Goal: Browse casually

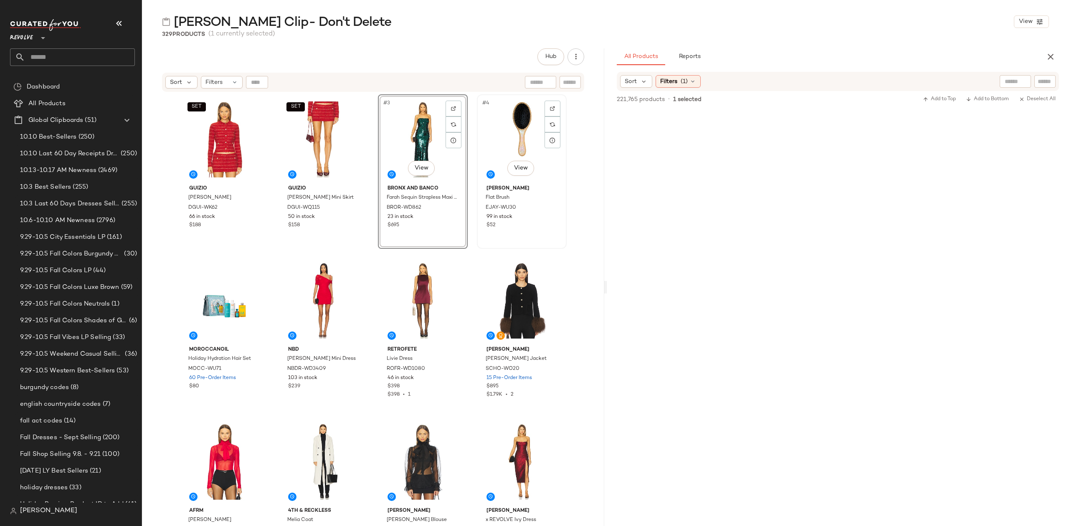
click at [512, 119] on div "#4 View" at bounding box center [522, 139] width 84 height 84
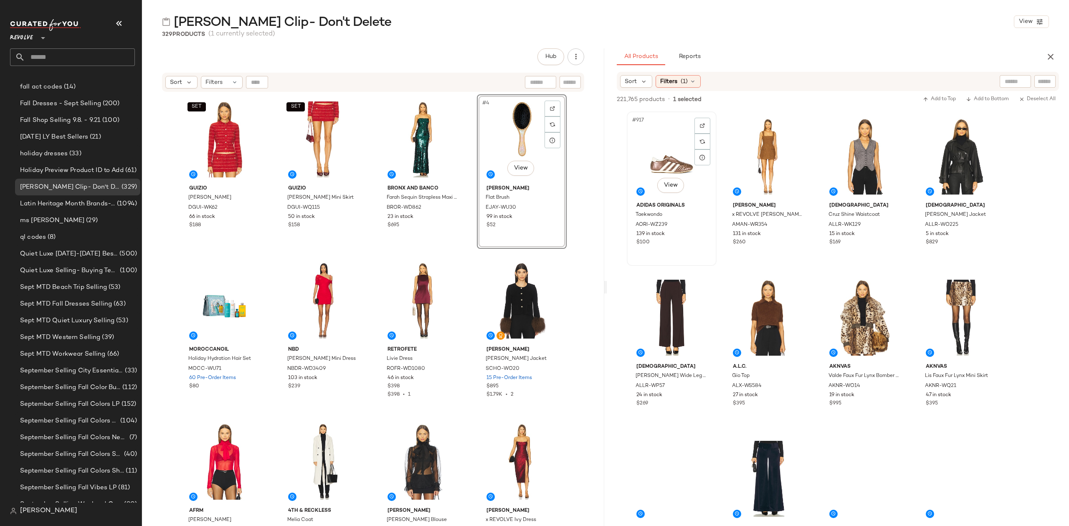
scroll to position [36927, 0]
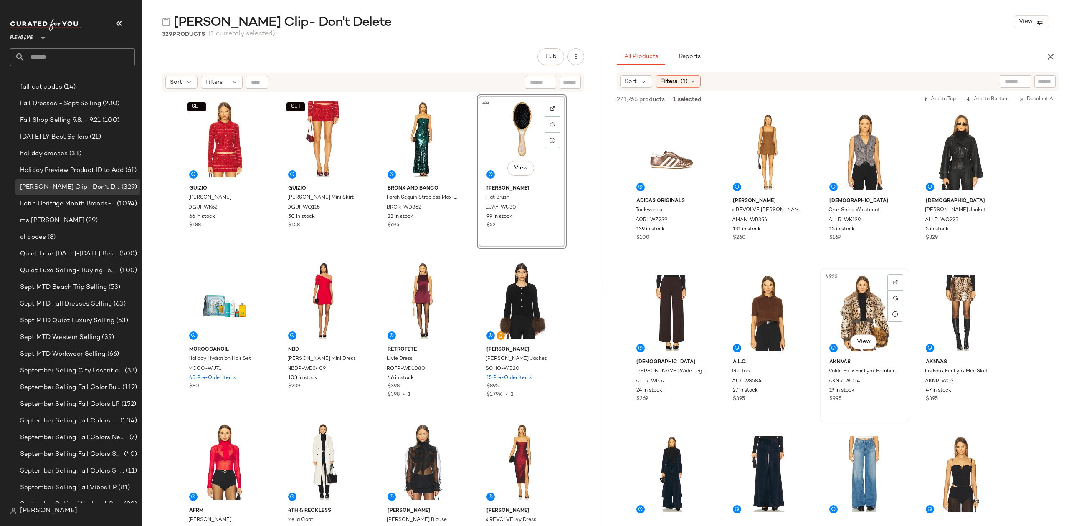
click at [829, 290] on div "#923 View" at bounding box center [865, 313] width 84 height 84
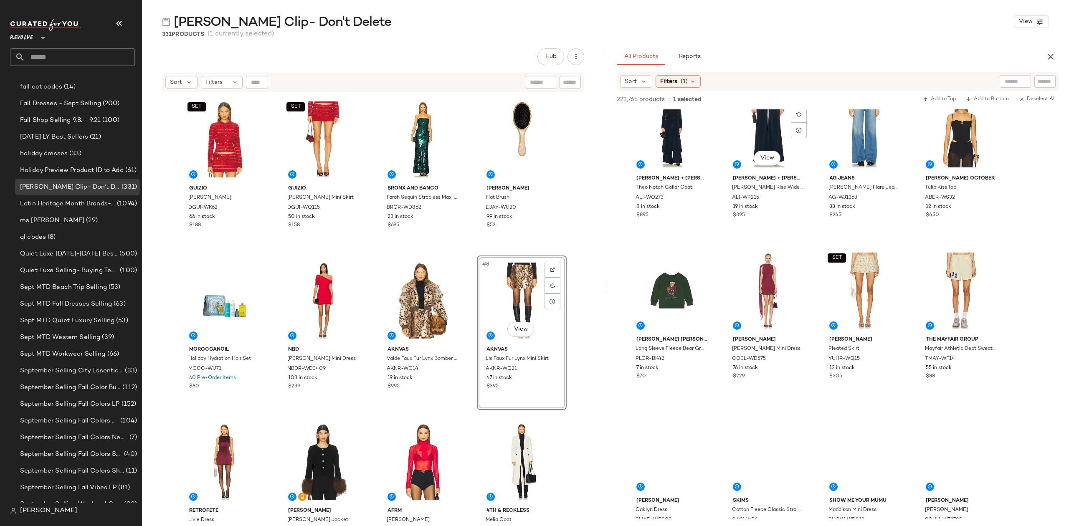
scroll to position [37317, 0]
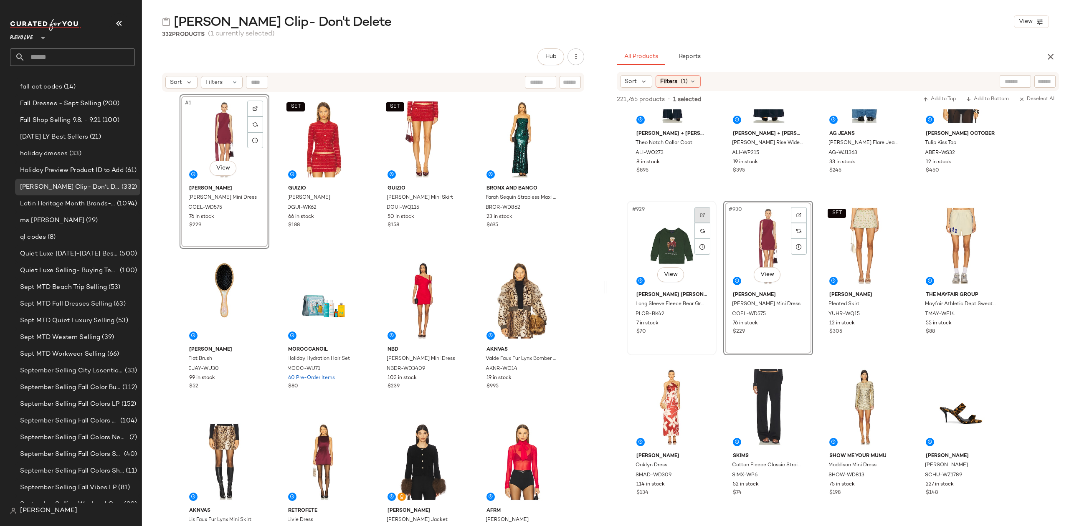
click at [697, 210] on div at bounding box center [703, 215] width 16 height 16
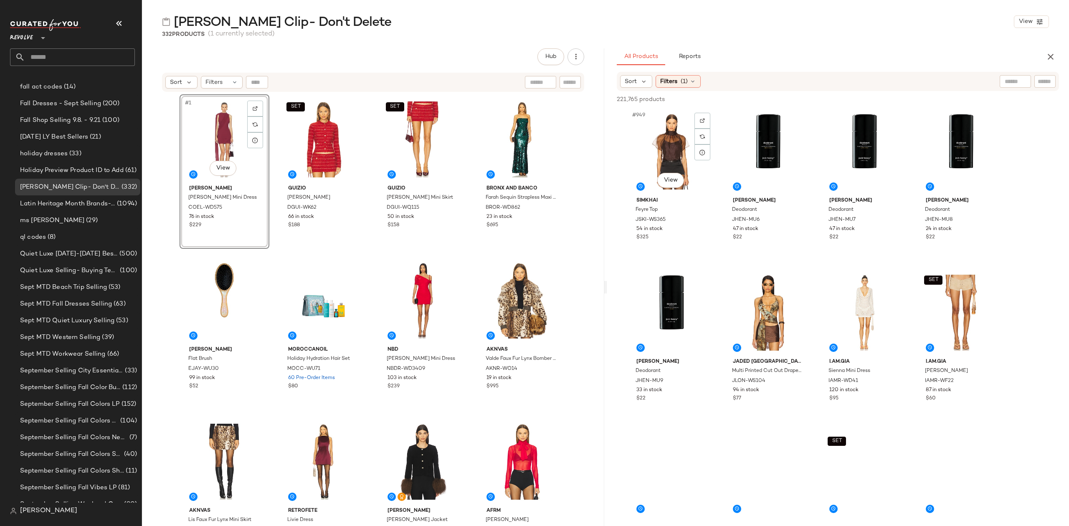
scroll to position [38263, 0]
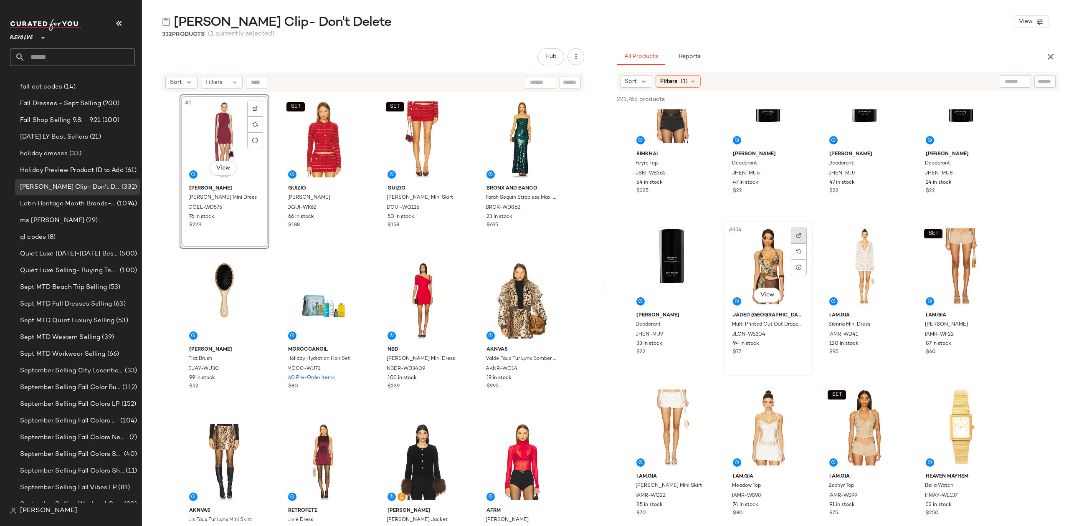
click at [800, 233] on img at bounding box center [799, 235] width 5 height 5
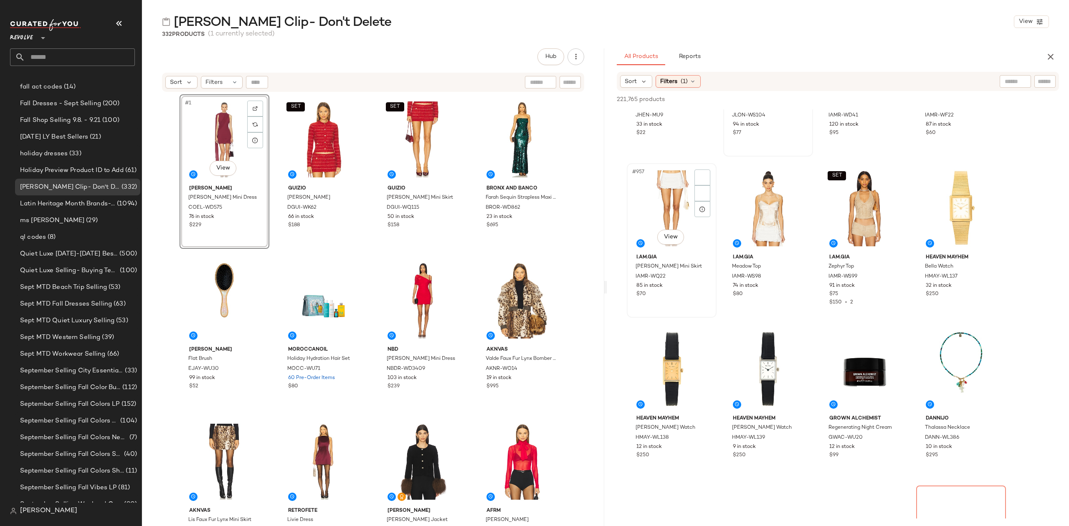
scroll to position [38542, 0]
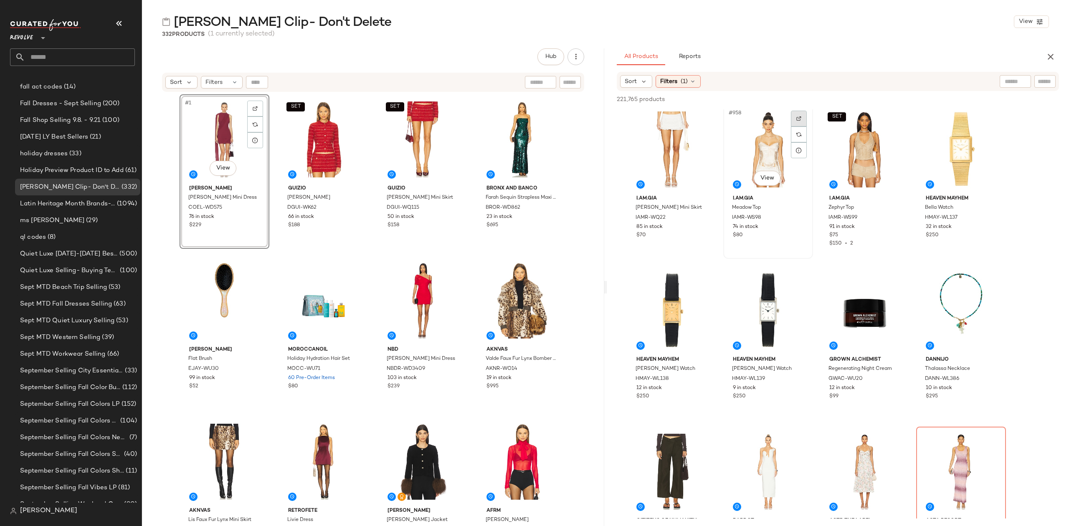
click at [793, 125] on div at bounding box center [799, 119] width 16 height 16
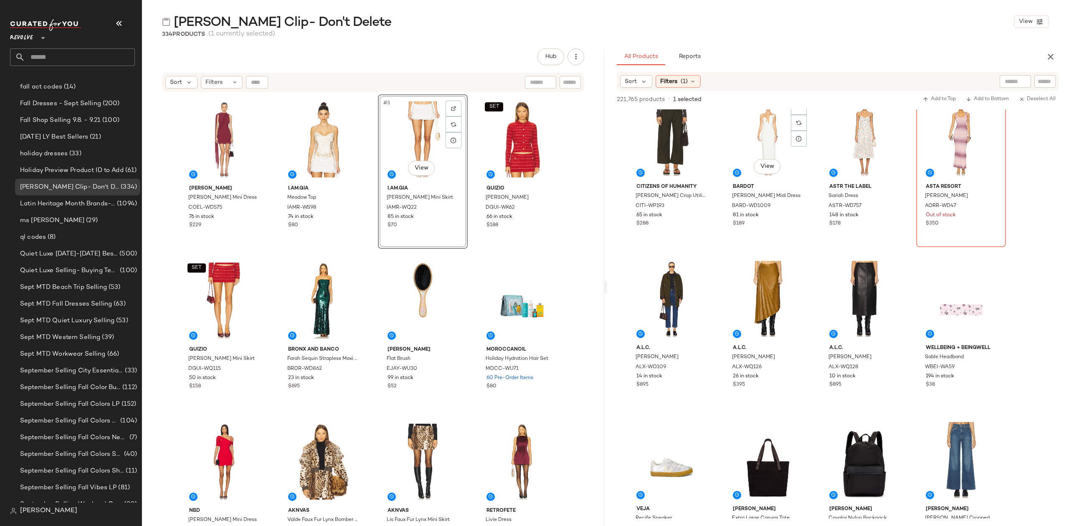
scroll to position [38987, 0]
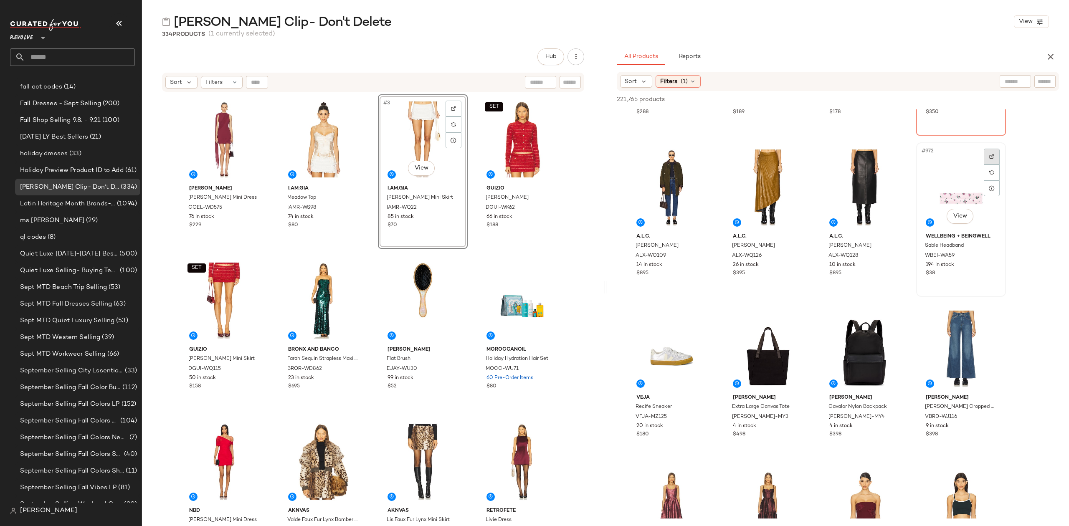
click at [991, 155] on img at bounding box center [992, 156] width 5 height 5
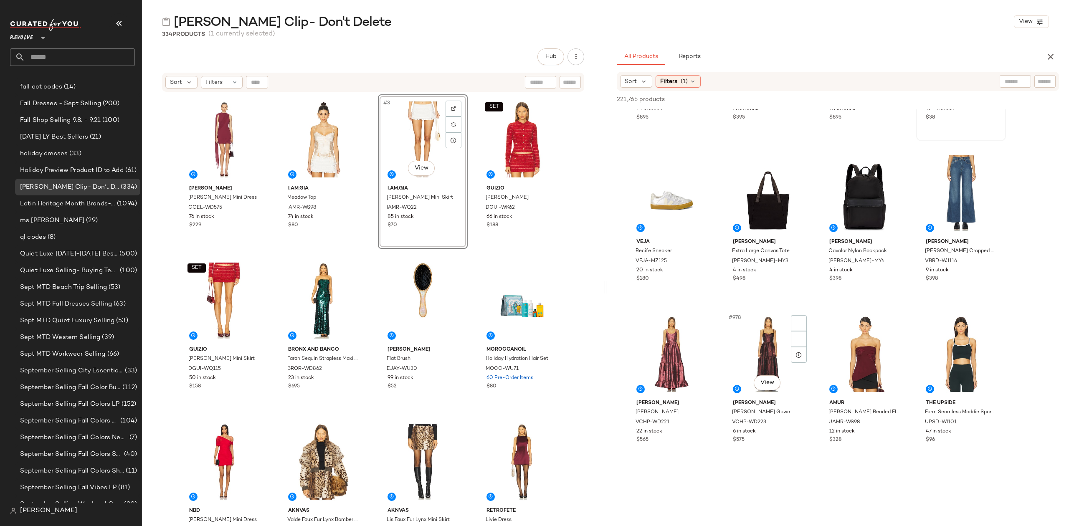
scroll to position [39154, 0]
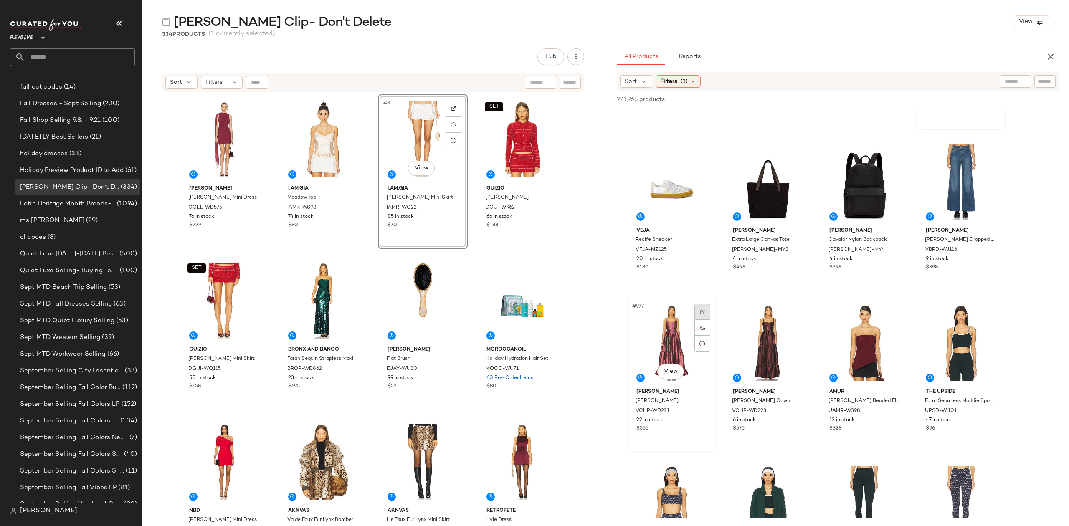
click at [699, 310] on div at bounding box center [703, 312] width 16 height 16
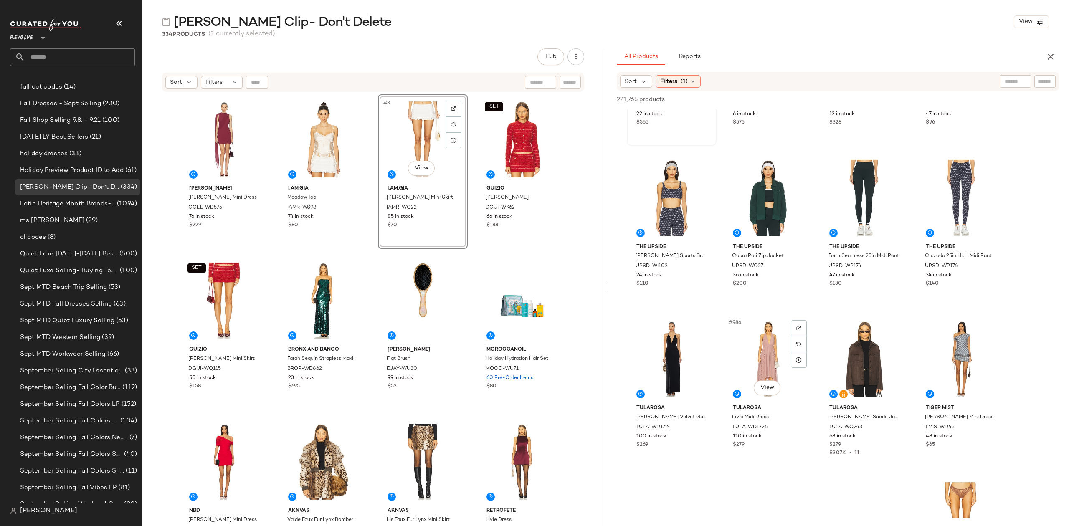
scroll to position [39489, 0]
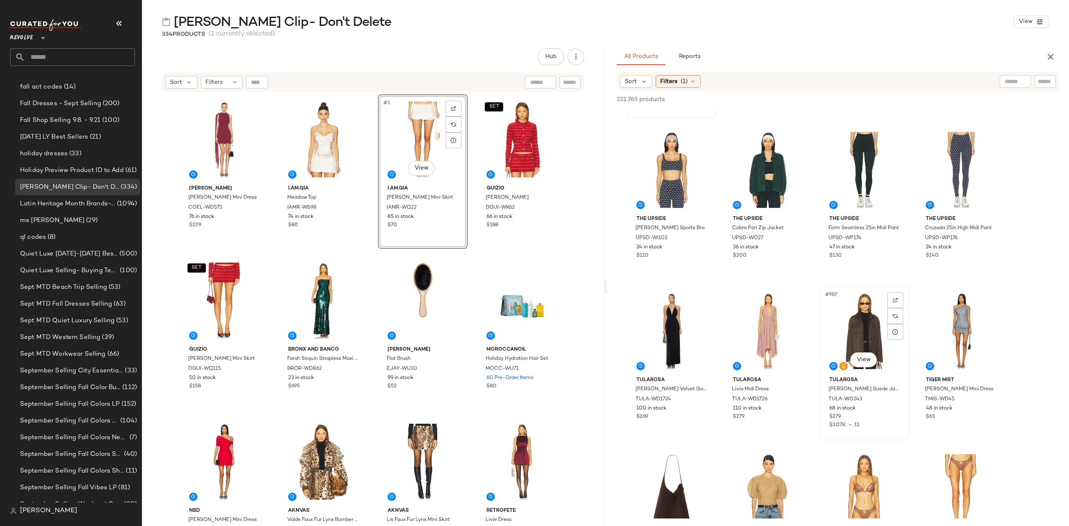
click at [849, 323] on div "#987 View" at bounding box center [865, 331] width 84 height 84
click at [937, 325] on div "#988 View" at bounding box center [961, 331] width 84 height 84
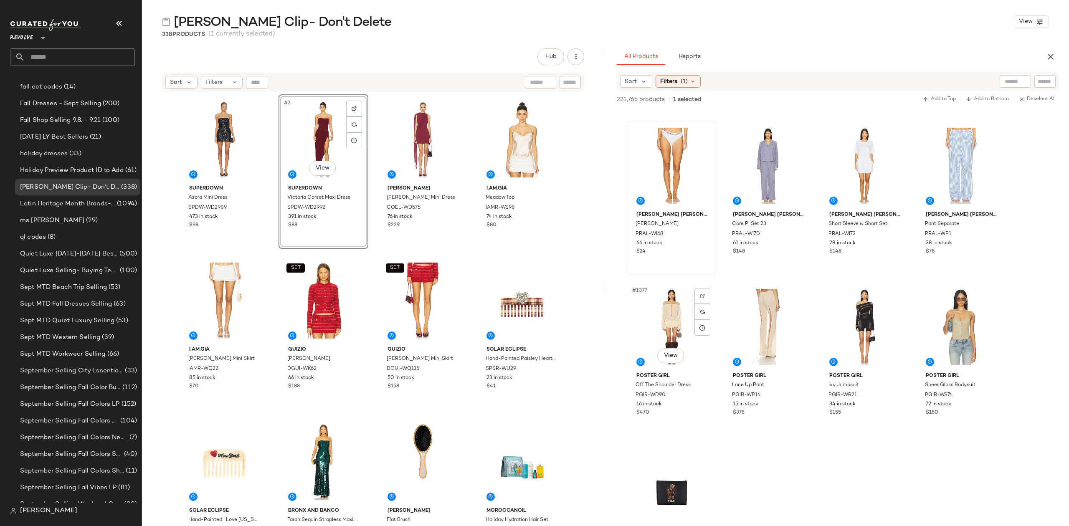
scroll to position [43220, 0]
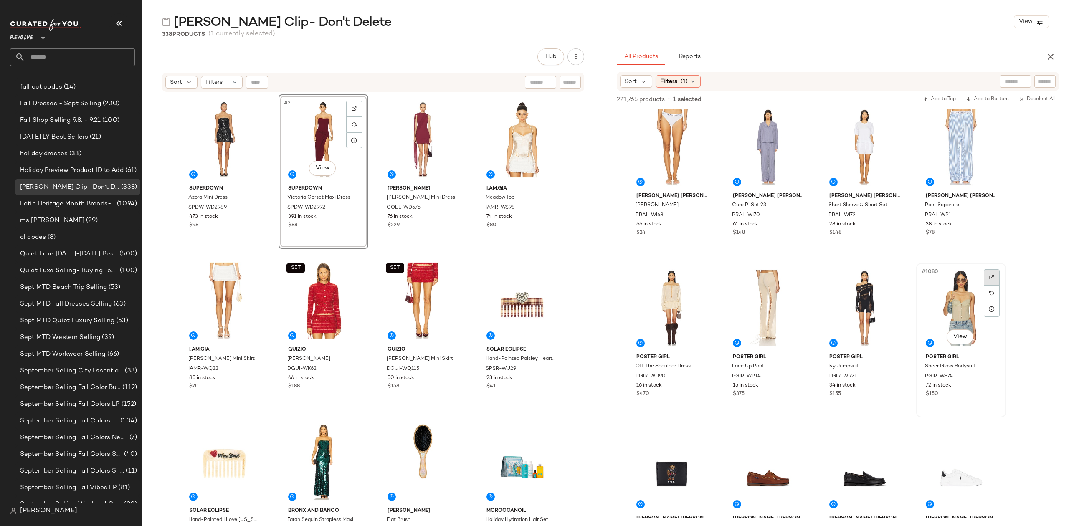
click at [989, 275] on div at bounding box center [992, 277] width 16 height 16
click at [704, 277] on img at bounding box center [702, 277] width 5 height 5
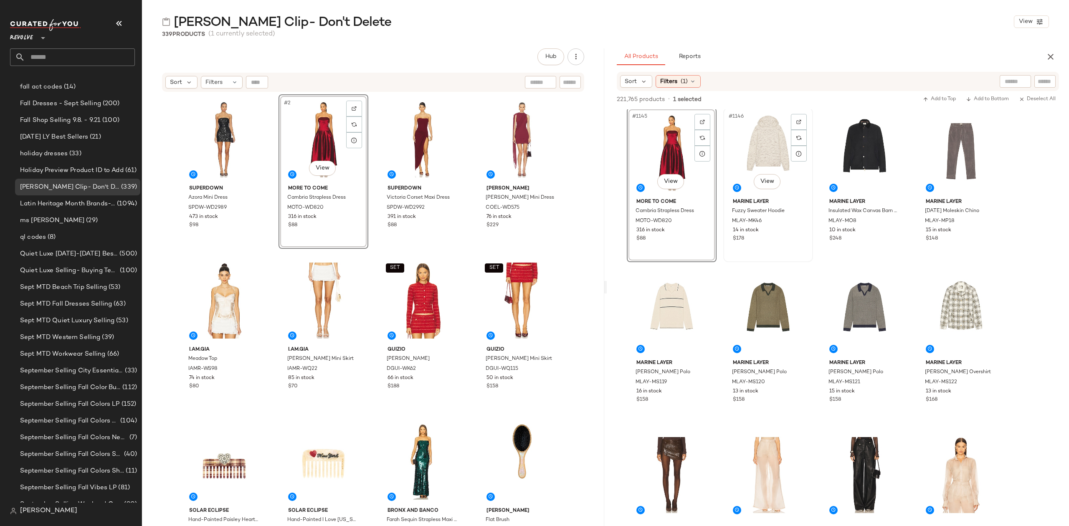
scroll to position [46284, 0]
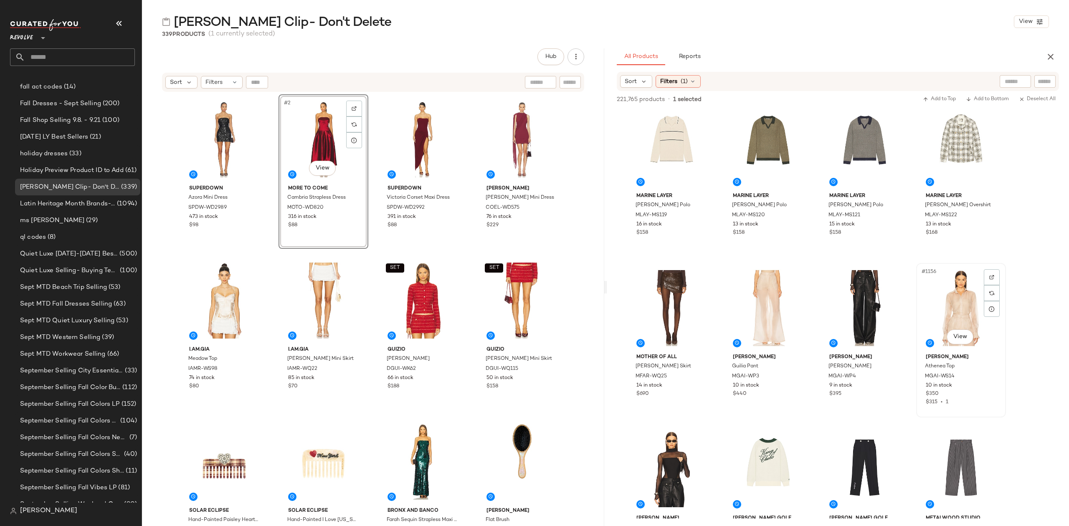
click at [961, 292] on div "#1156 View" at bounding box center [961, 308] width 84 height 84
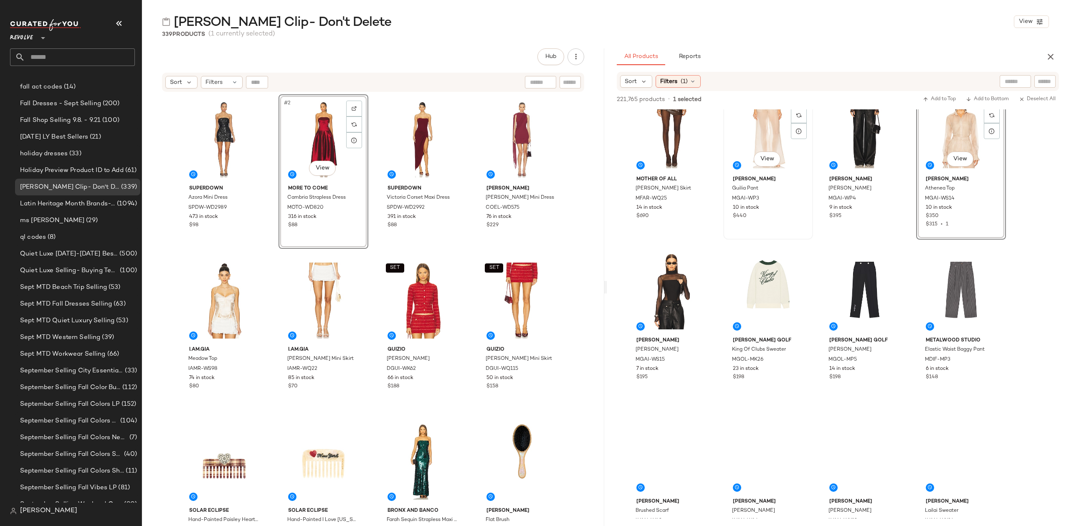
scroll to position [46506, 0]
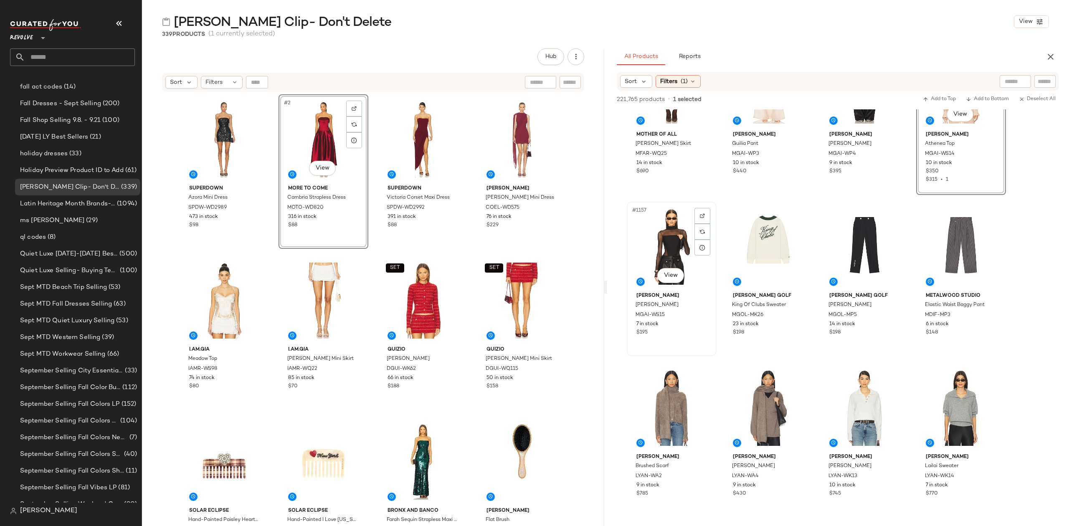
click at [647, 226] on div "#1157 View" at bounding box center [672, 247] width 84 height 84
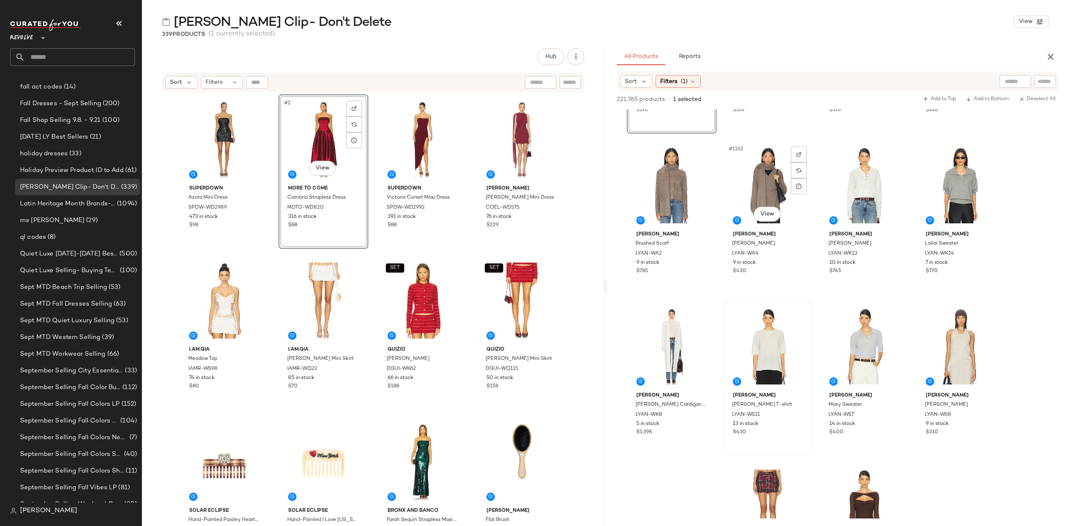
scroll to position [46952, 0]
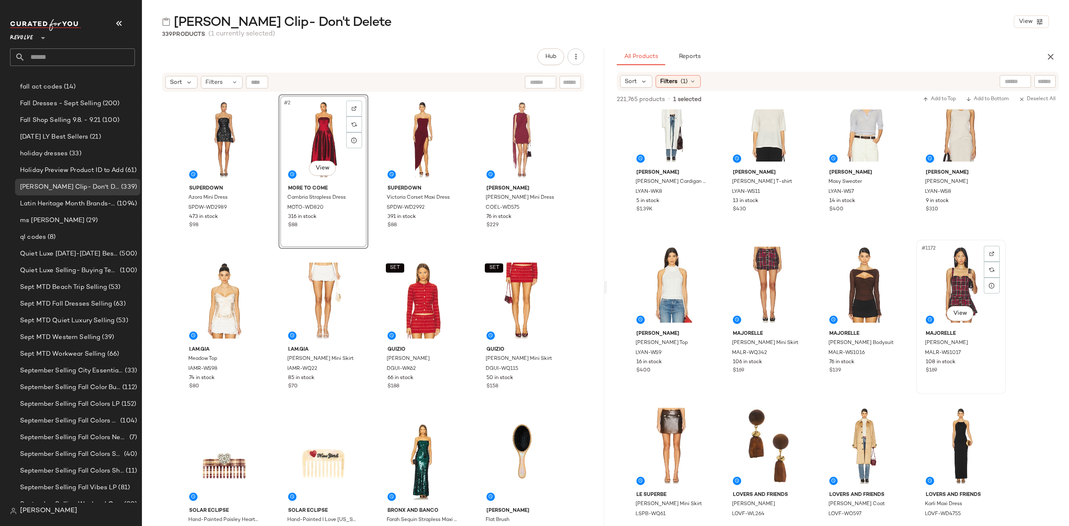
click at [936, 282] on div "#1172 View" at bounding box center [961, 285] width 84 height 84
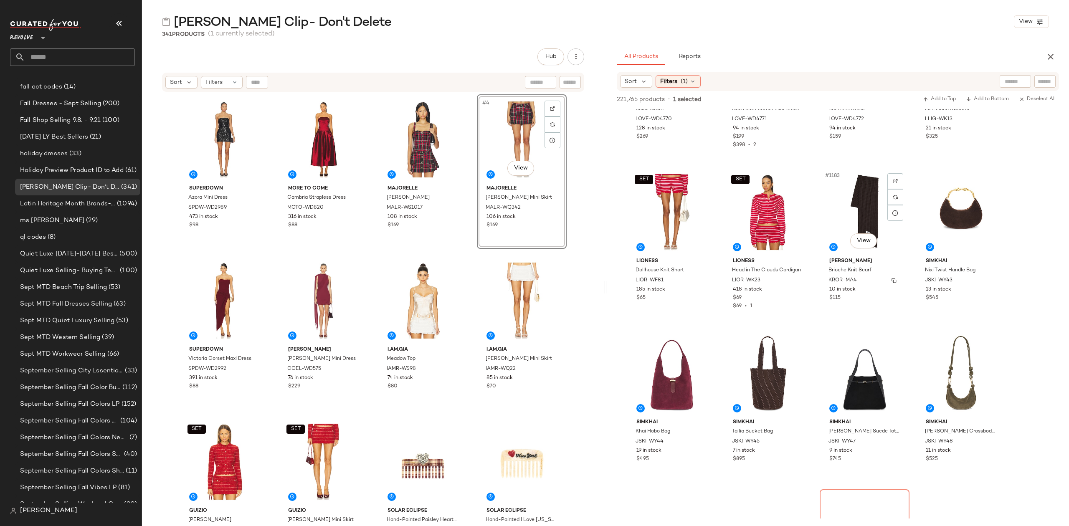
scroll to position [47509, 0]
click at [797, 175] on div at bounding box center [799, 181] width 16 height 16
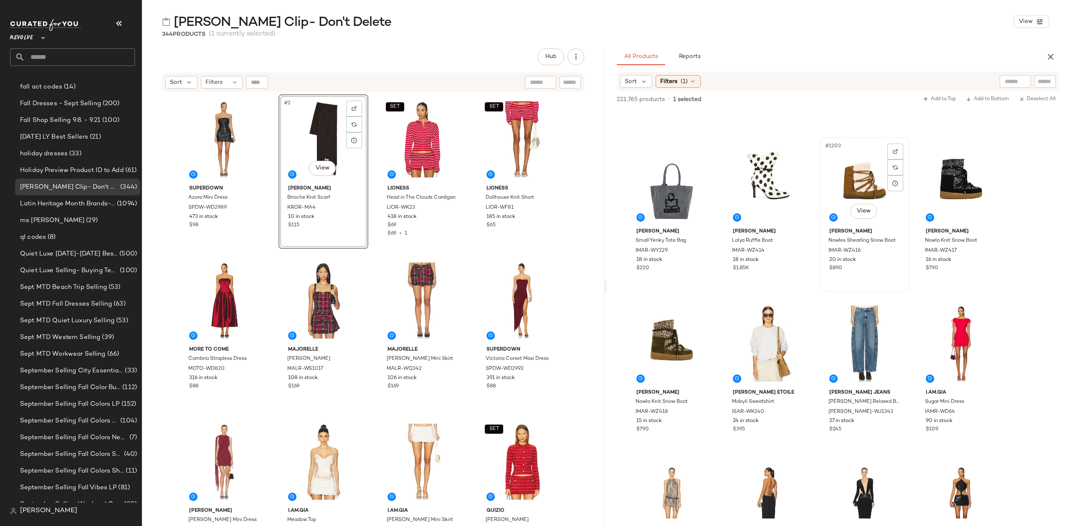
scroll to position [48512, 0]
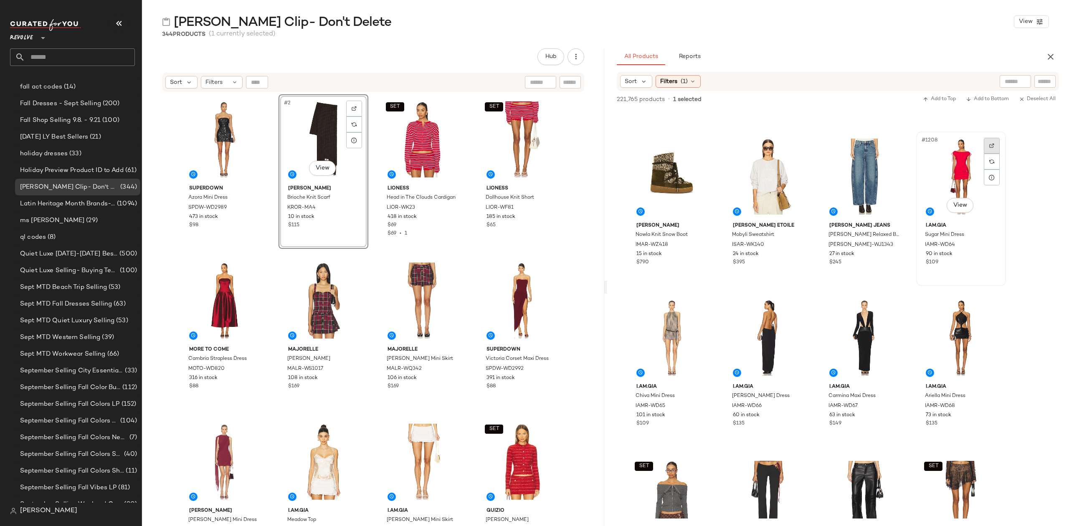
click at [995, 142] on div at bounding box center [992, 146] width 16 height 16
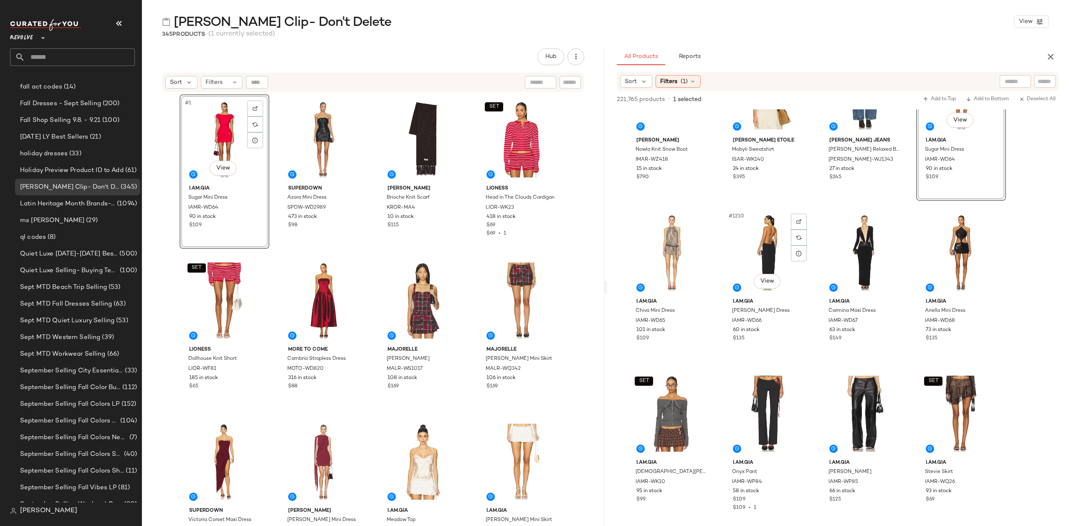
scroll to position [48679, 0]
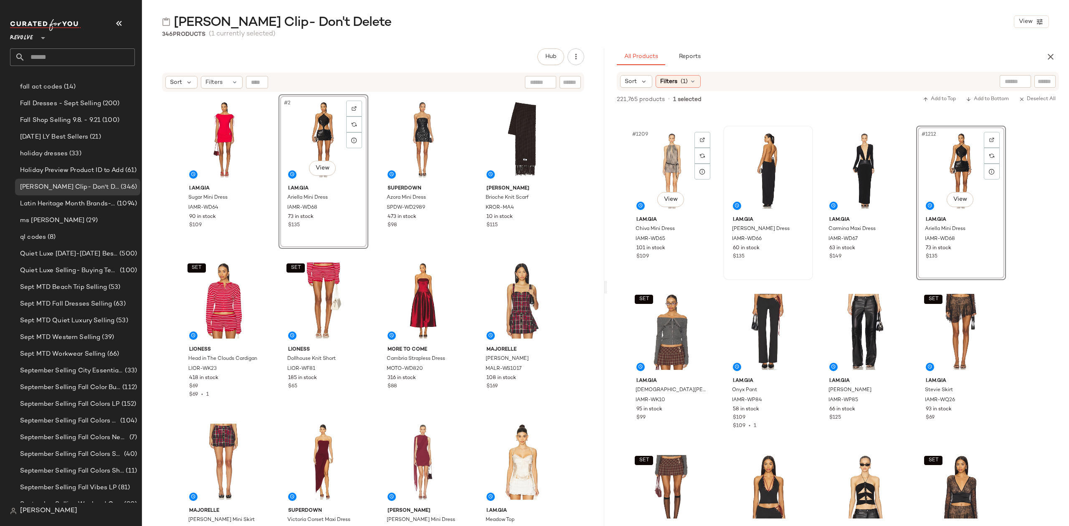
click at [663, 161] on div "#1209 View" at bounding box center [672, 171] width 84 height 84
click at [652, 149] on div "#1209 View" at bounding box center [672, 171] width 84 height 84
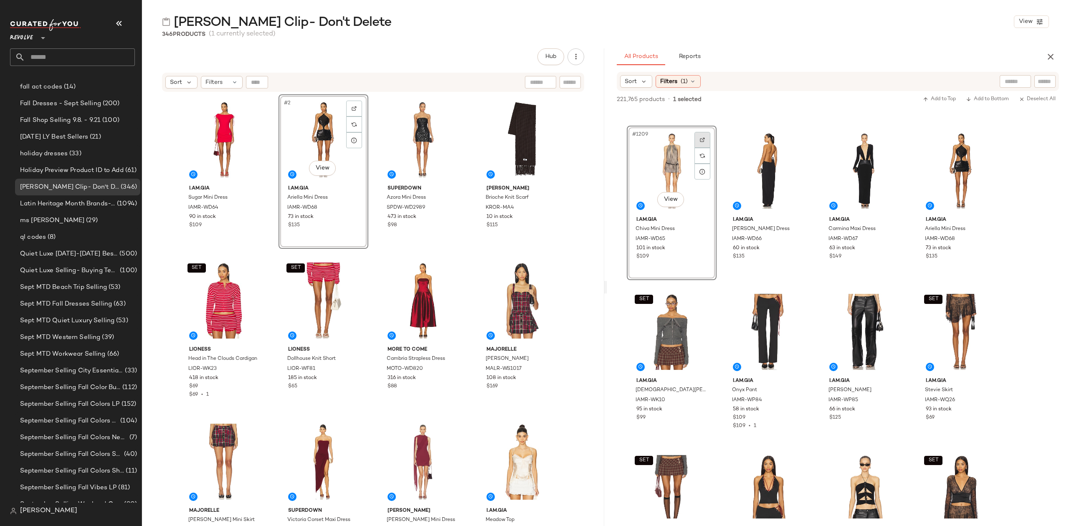
click at [703, 138] on img at bounding box center [702, 139] width 5 height 5
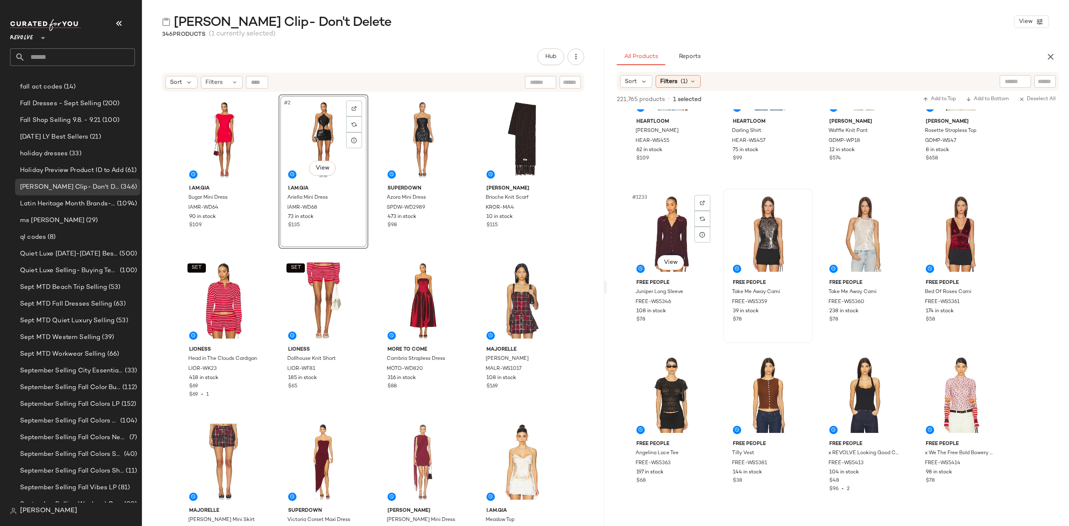
scroll to position [49626, 0]
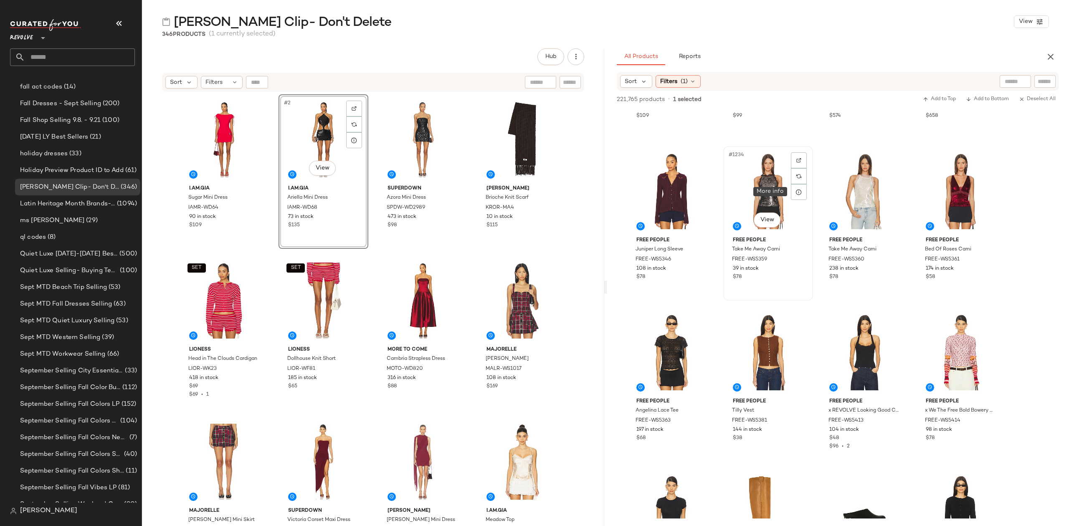
click at [766, 190] on div "#1234 View" at bounding box center [768, 191] width 84 height 84
click at [947, 171] on div "#1236 View" at bounding box center [961, 191] width 84 height 84
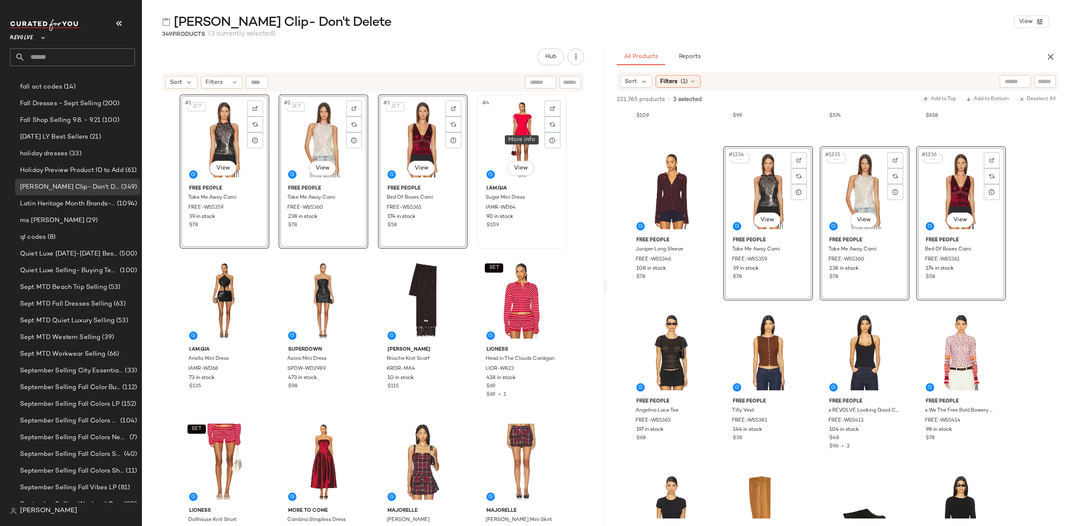
click at [512, 134] on div "#4 View" at bounding box center [522, 139] width 84 height 84
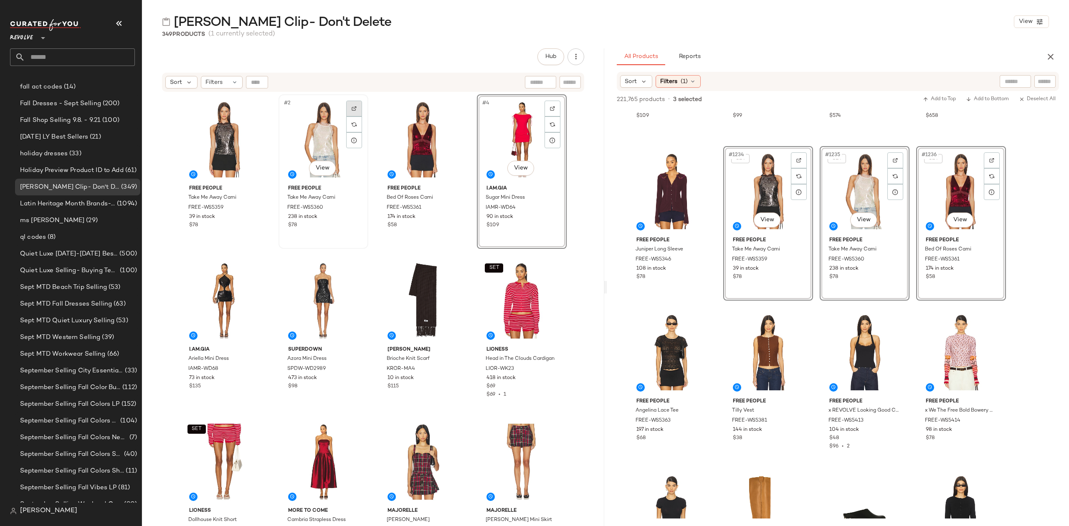
click at [346, 109] on div at bounding box center [354, 109] width 16 height 16
click at [452, 102] on div at bounding box center [454, 109] width 16 height 16
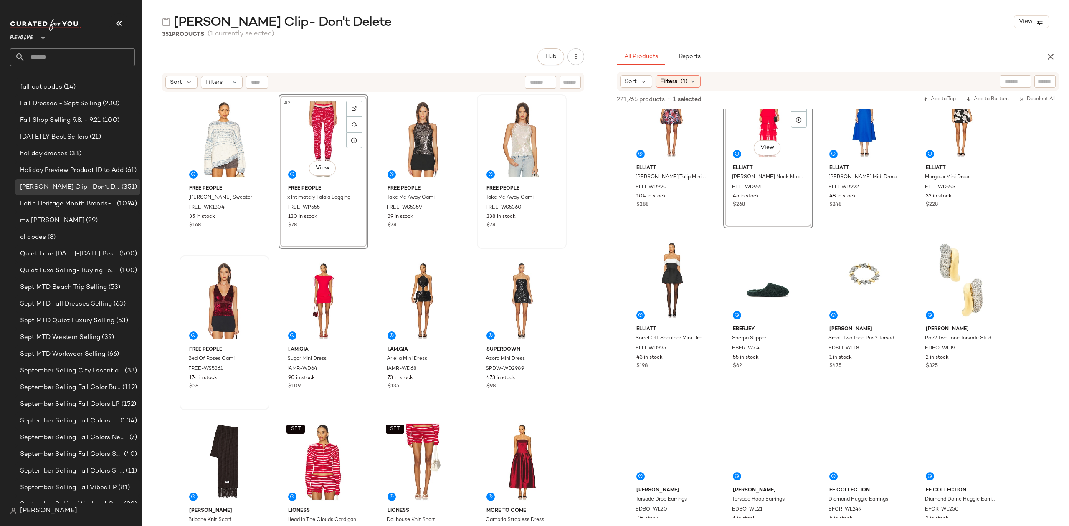
scroll to position [51352, 0]
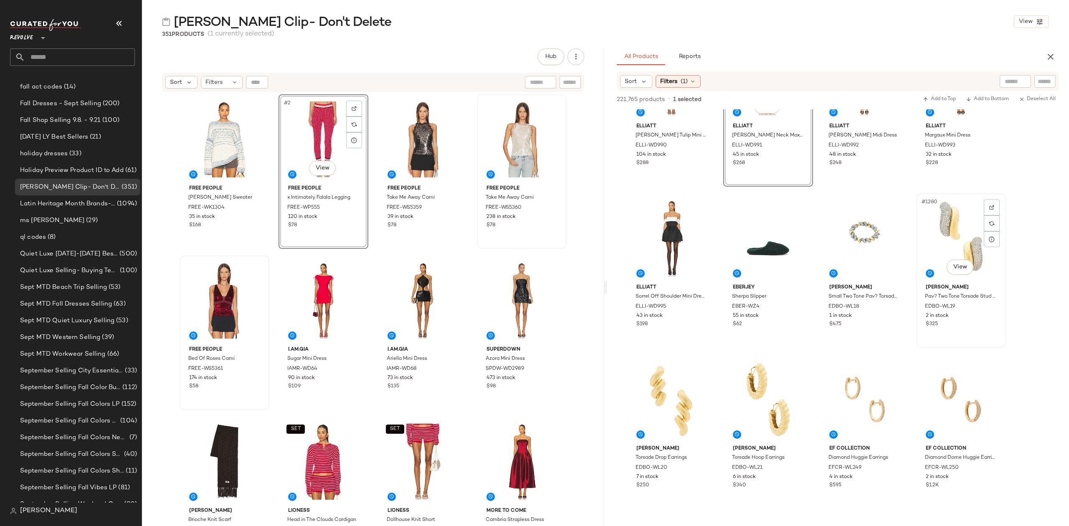
click at [961, 223] on div "#1280 View" at bounding box center [961, 238] width 84 height 84
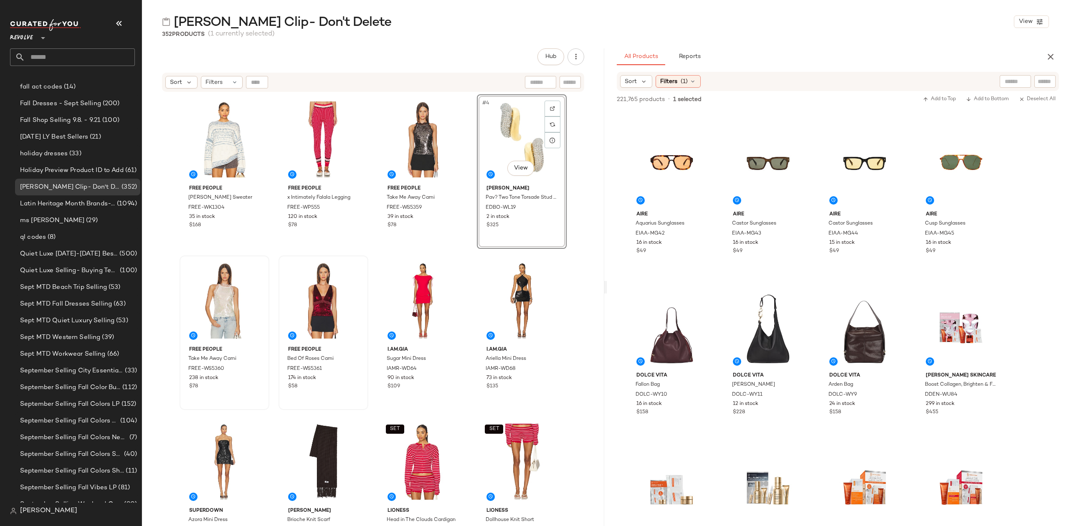
scroll to position [52076, 0]
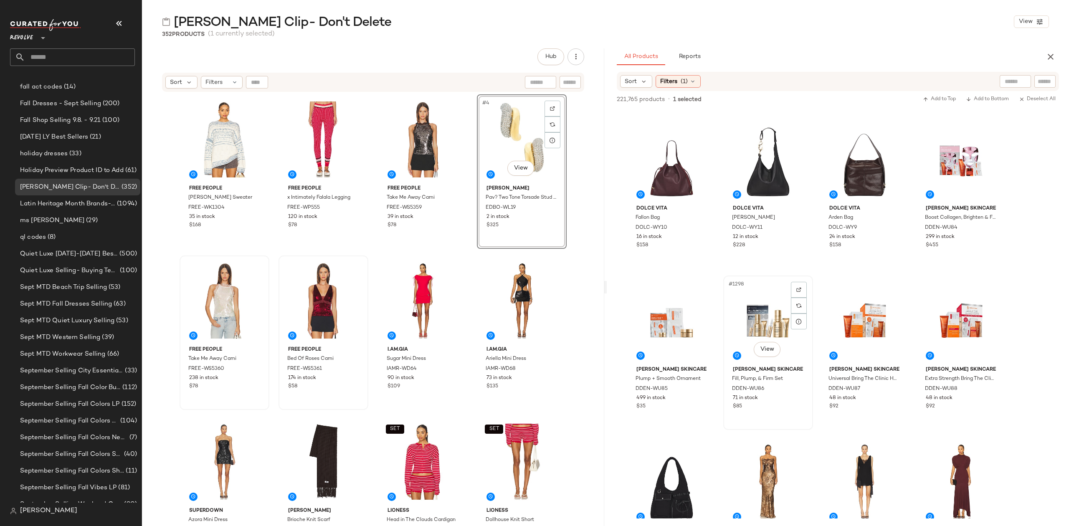
click at [754, 311] on div "#1298 View" at bounding box center [768, 321] width 84 height 84
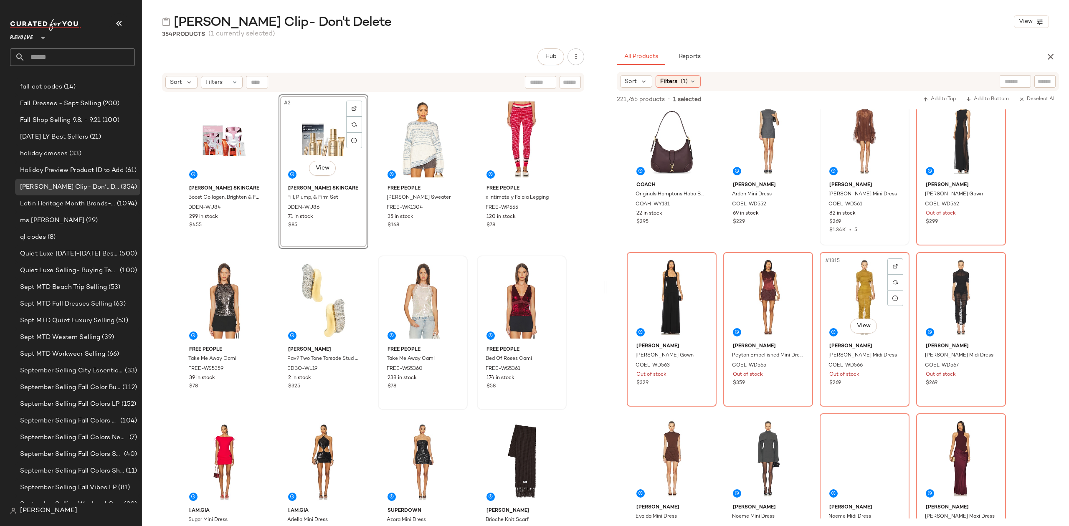
scroll to position [52911, 0]
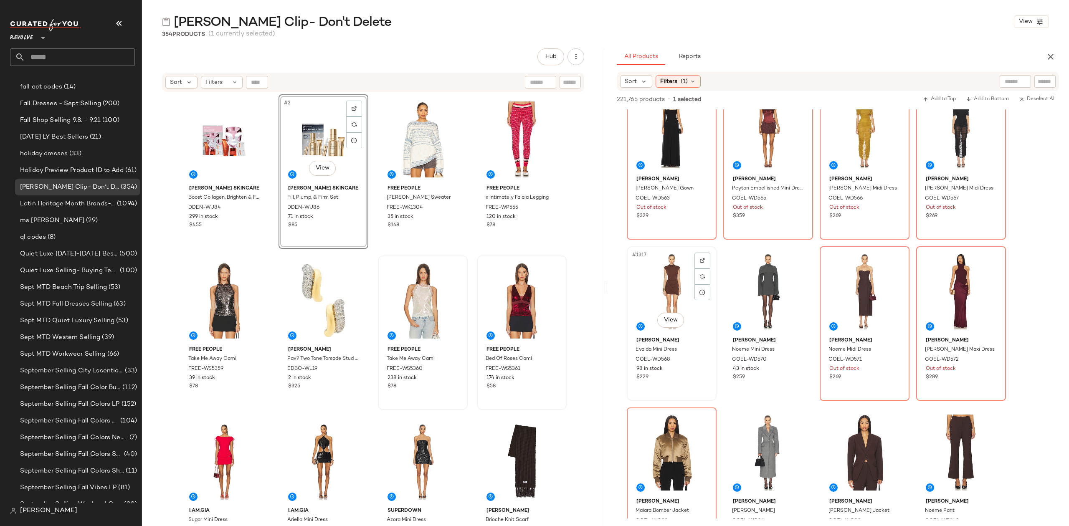
click at [667, 267] on div "#1317 View" at bounding box center [672, 291] width 84 height 84
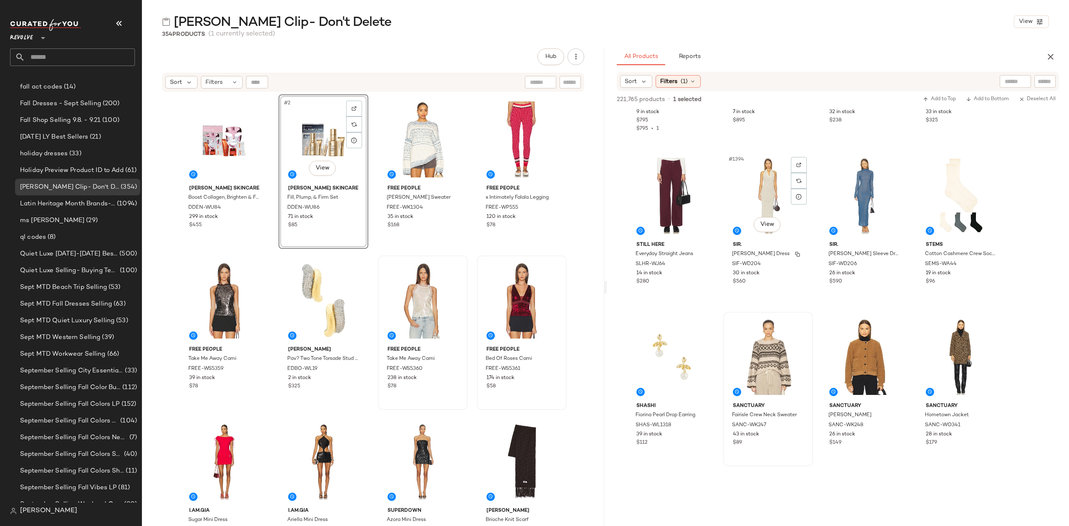
scroll to position [56142, 0]
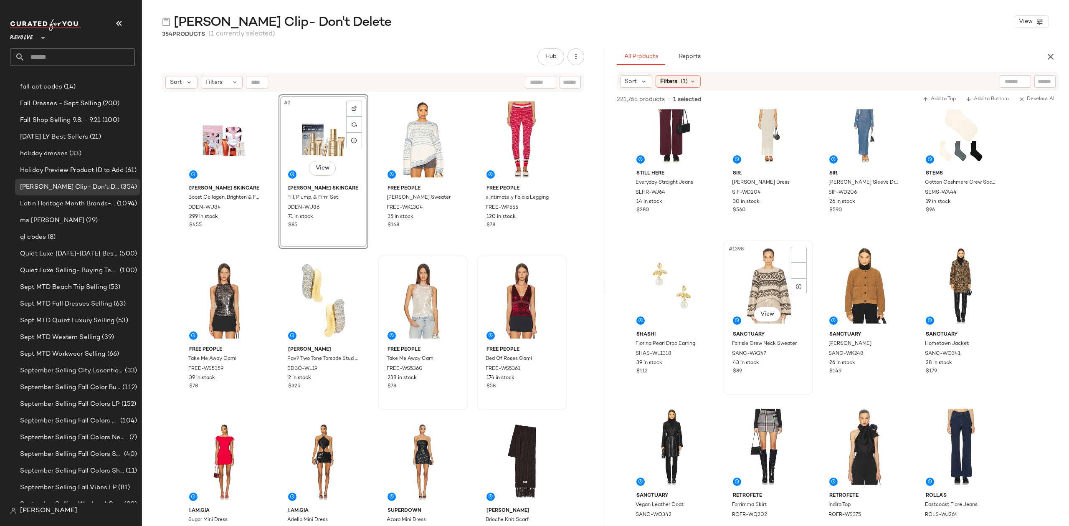
click at [767, 271] on div "#1398 View" at bounding box center [768, 286] width 84 height 84
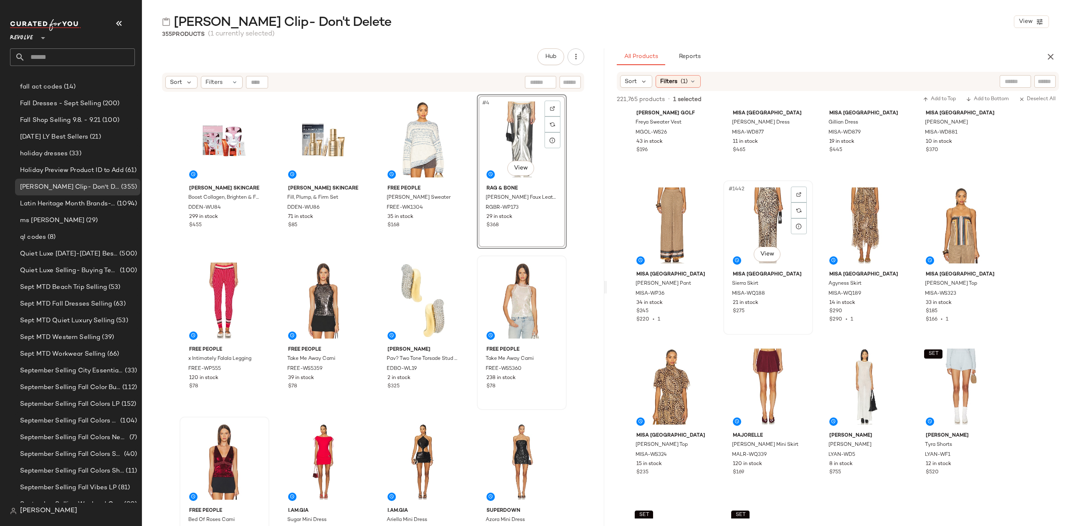
scroll to position [58036, 0]
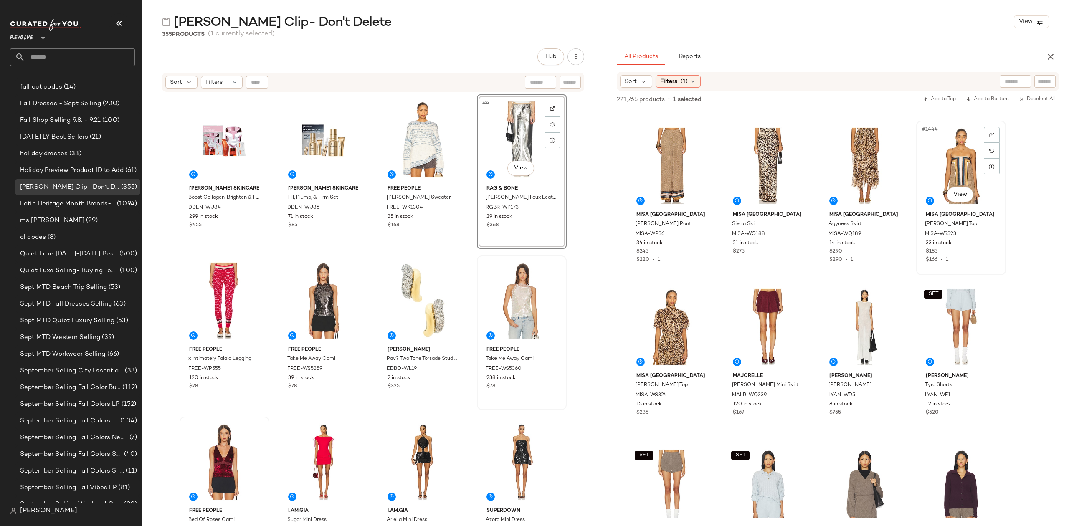
click at [954, 150] on div "#1444 View" at bounding box center [961, 166] width 84 height 84
click at [665, 307] on div "#1445 View" at bounding box center [672, 327] width 84 height 84
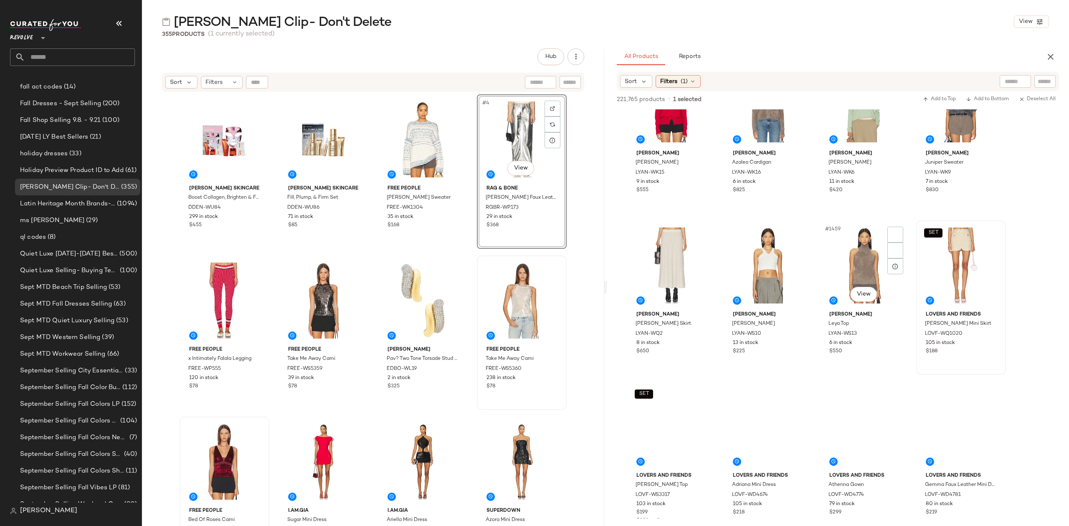
scroll to position [58592, 0]
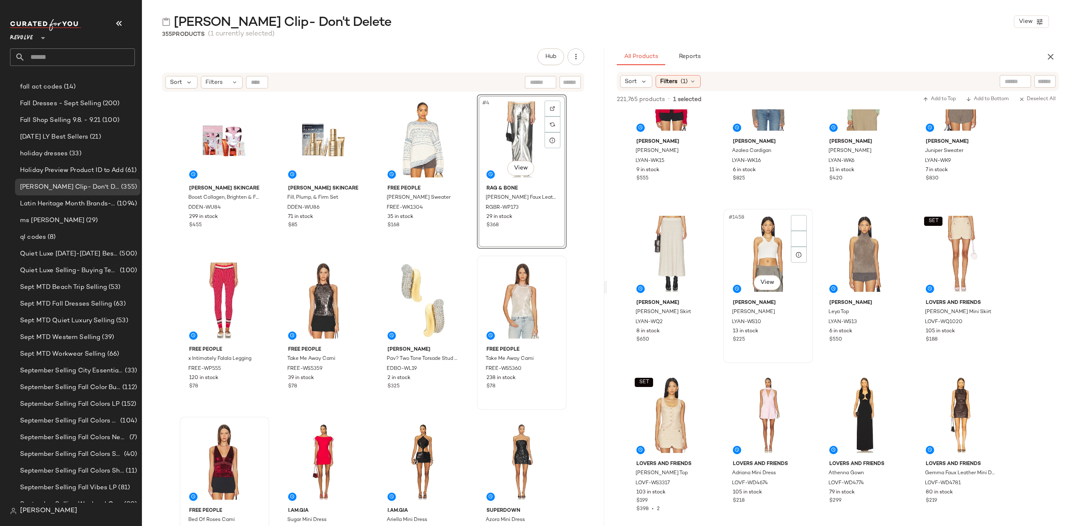
click at [764, 253] on div "#1458 View" at bounding box center [768, 254] width 84 height 84
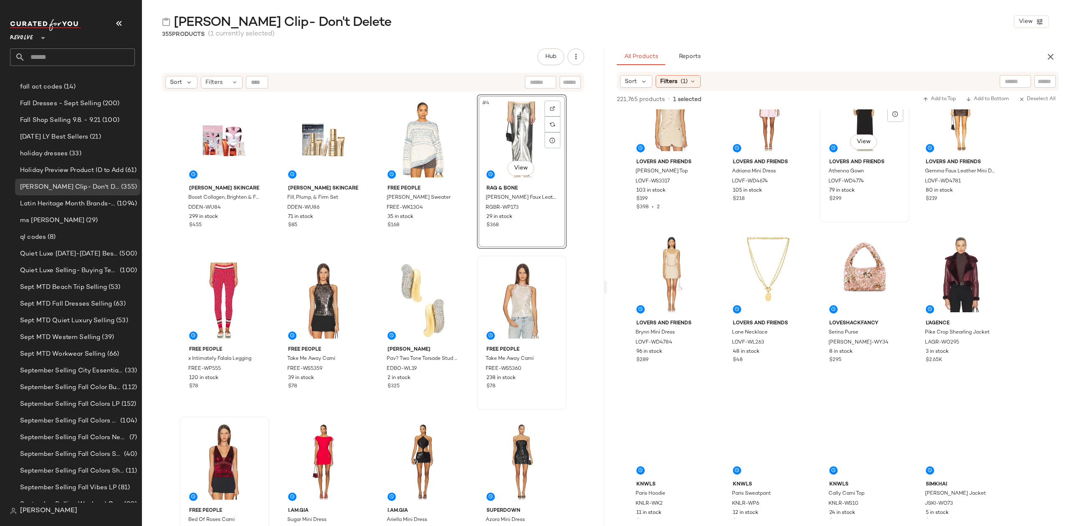
scroll to position [58927, 0]
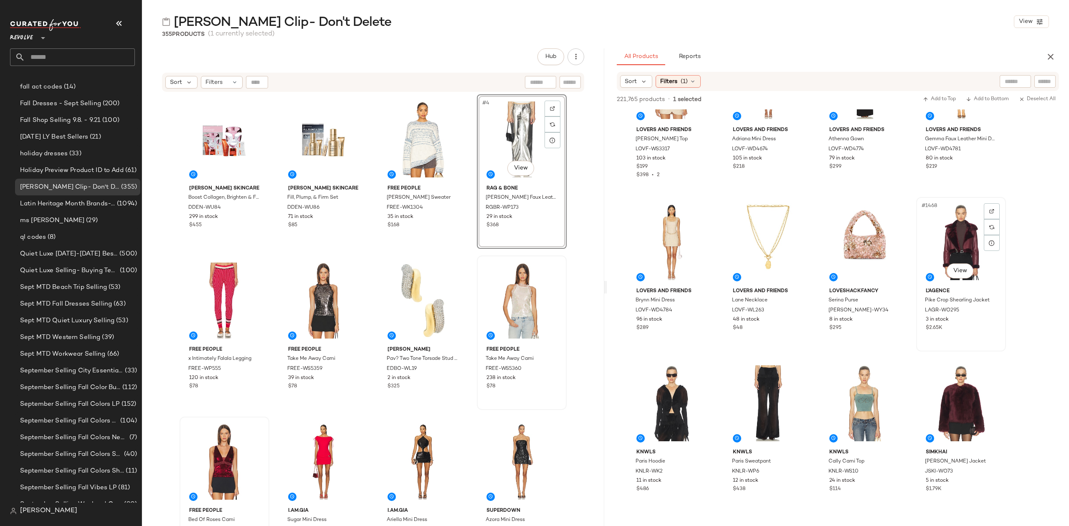
click at [951, 236] on div "#1468 View" at bounding box center [961, 242] width 84 height 84
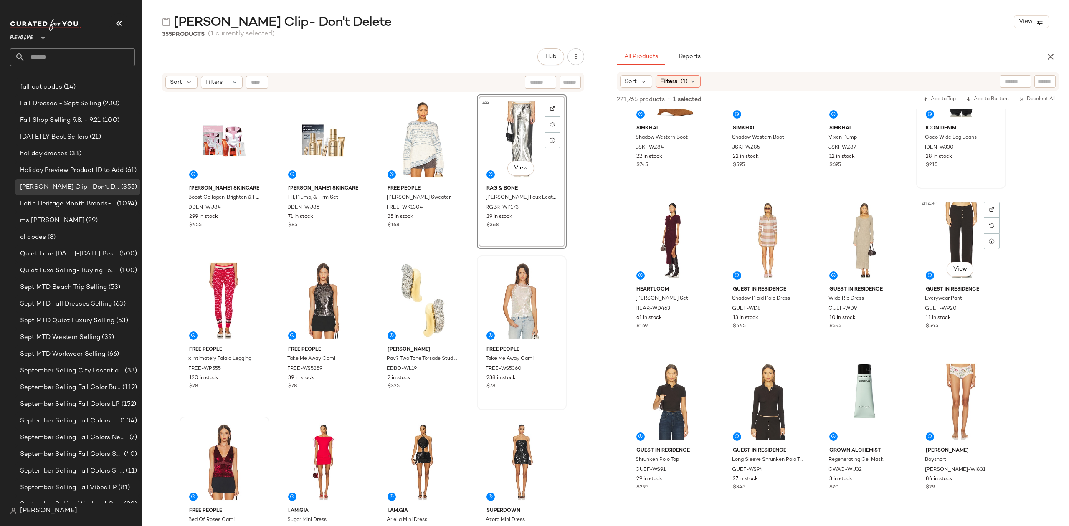
scroll to position [59484, 0]
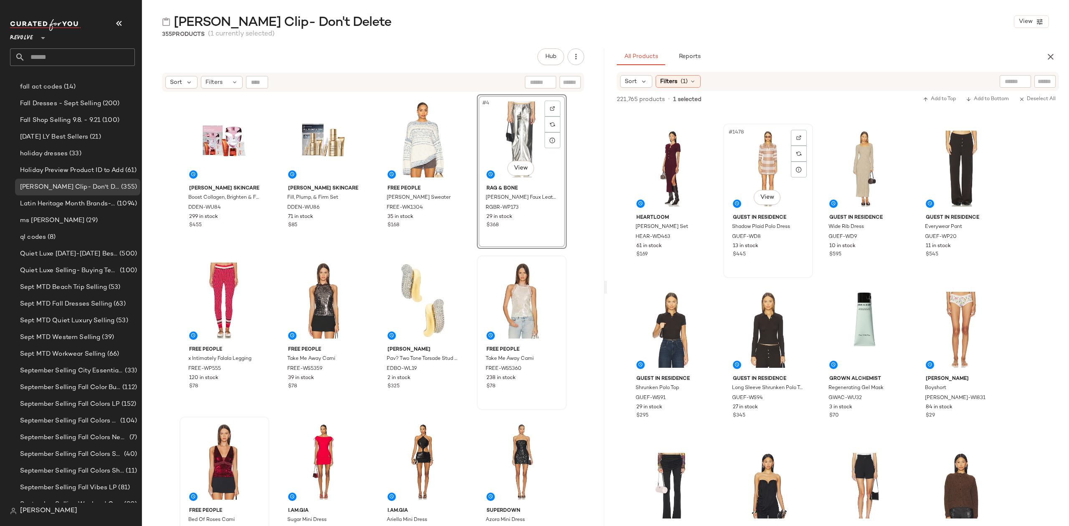
click at [764, 137] on div "#1478 View" at bounding box center [768, 169] width 84 height 84
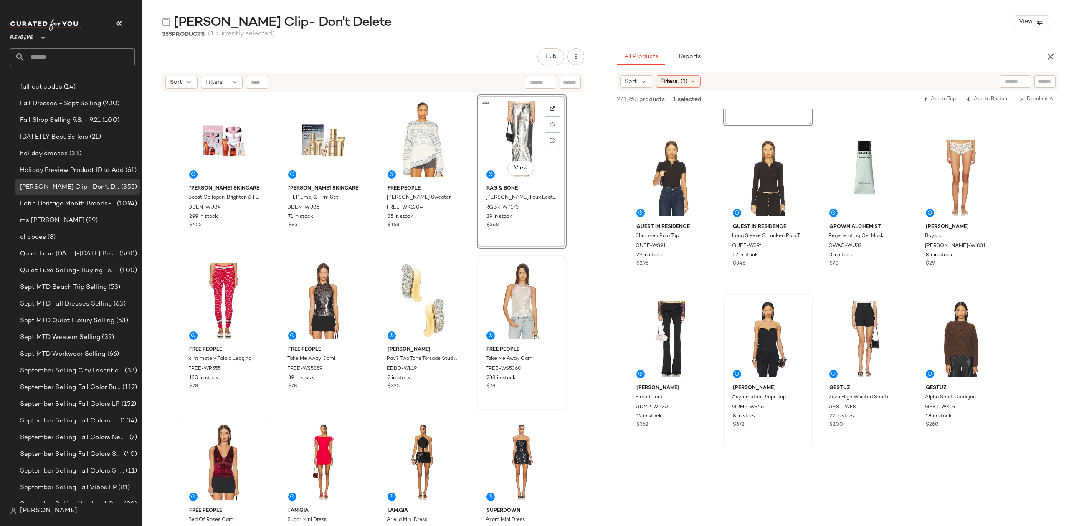
scroll to position [59706, 0]
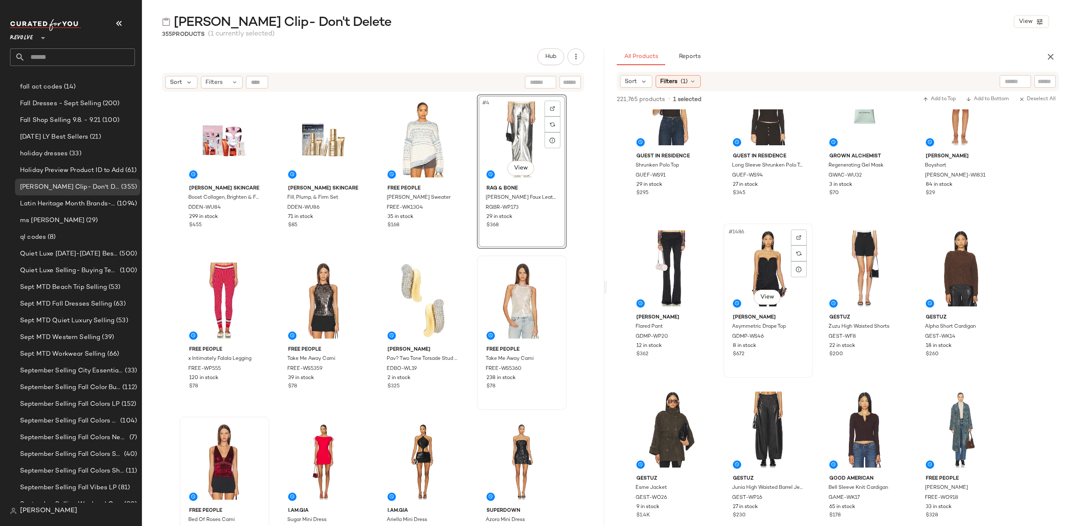
click at [756, 267] on div "#1486 View" at bounding box center [768, 268] width 84 height 84
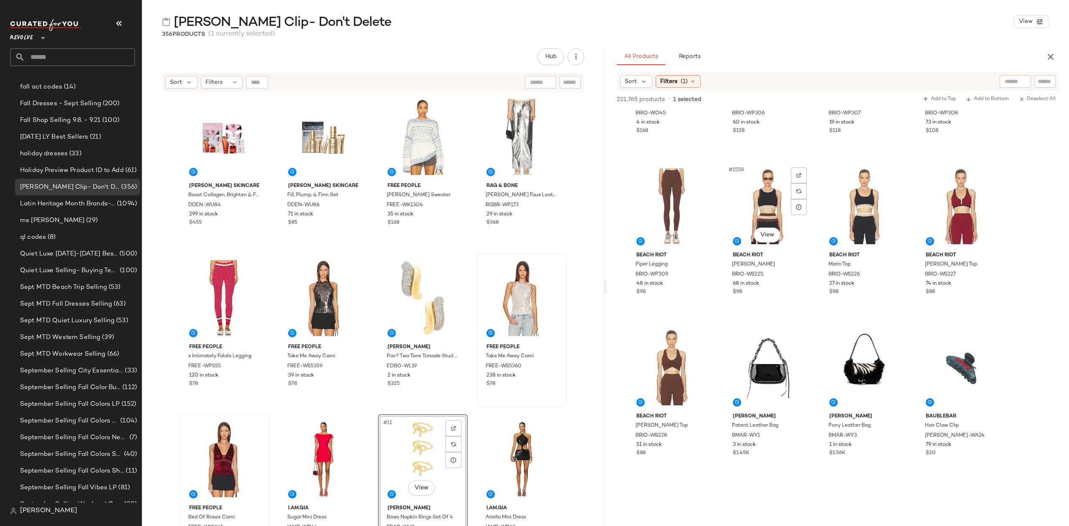
scroll to position [62881, 0]
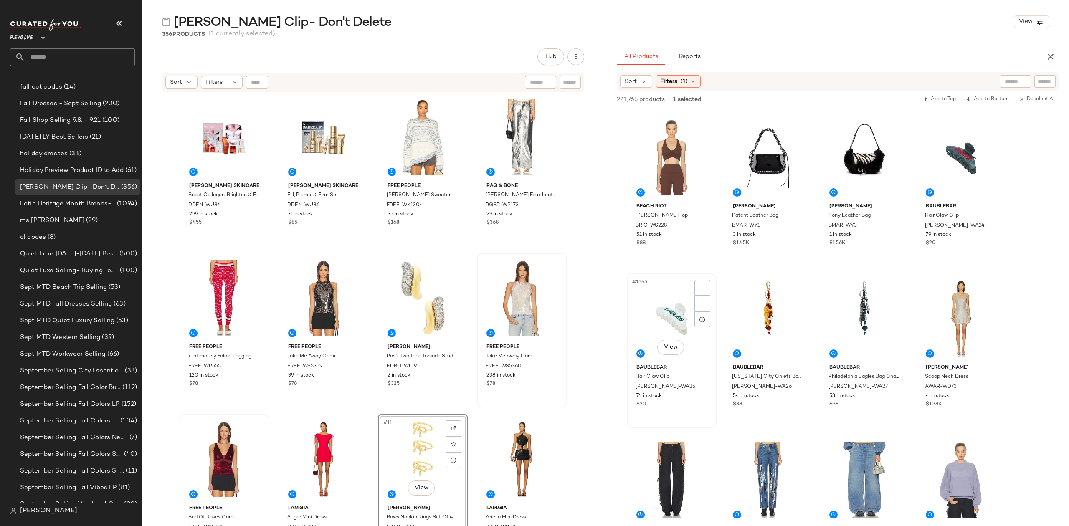
click at [654, 315] on div "#1565 View" at bounding box center [672, 319] width 84 height 84
click at [957, 146] on div "#1564 View" at bounding box center [961, 157] width 84 height 84
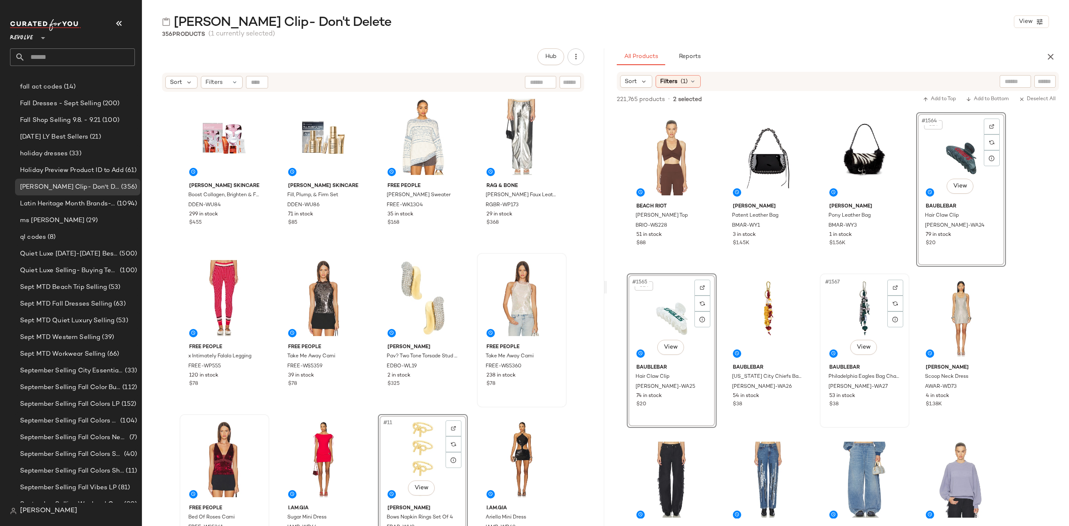
click at [852, 331] on div "#1567 View" at bounding box center [865, 319] width 84 height 84
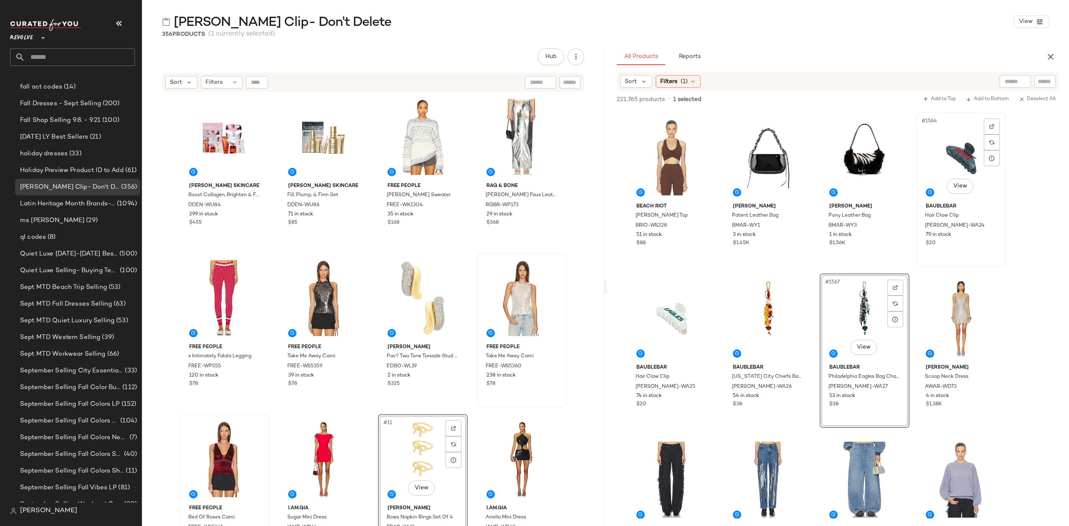
click at [956, 159] on div "#1564 View" at bounding box center [961, 157] width 84 height 84
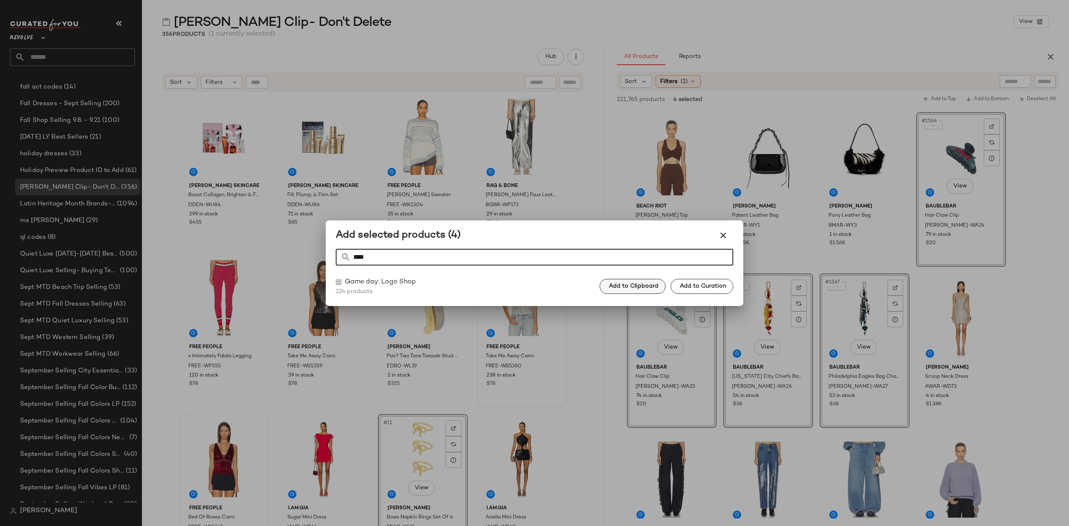
type input "****"
click at [627, 282] on button "Add to Clipboard" at bounding box center [633, 286] width 66 height 15
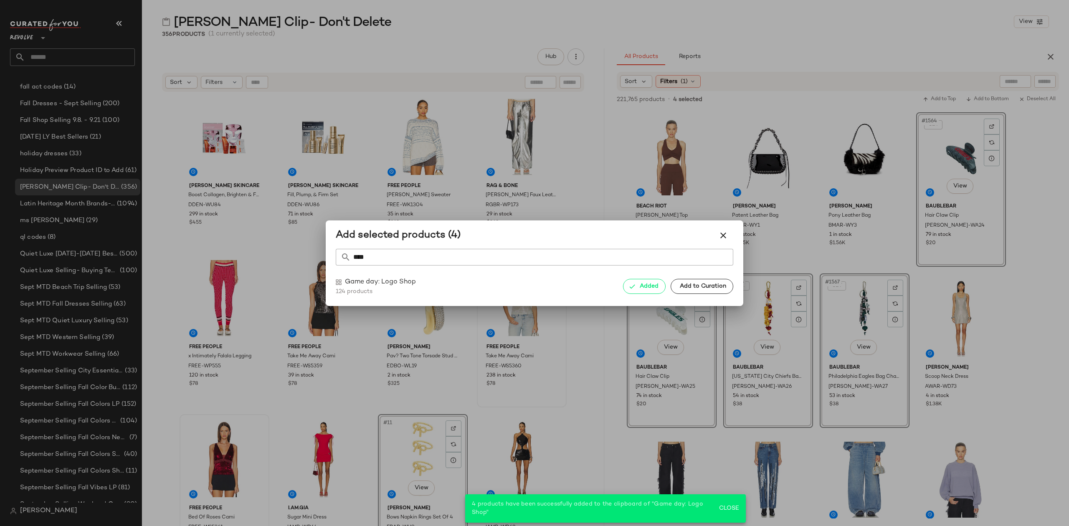
click at [627, 442] on div at bounding box center [534, 263] width 1069 height 526
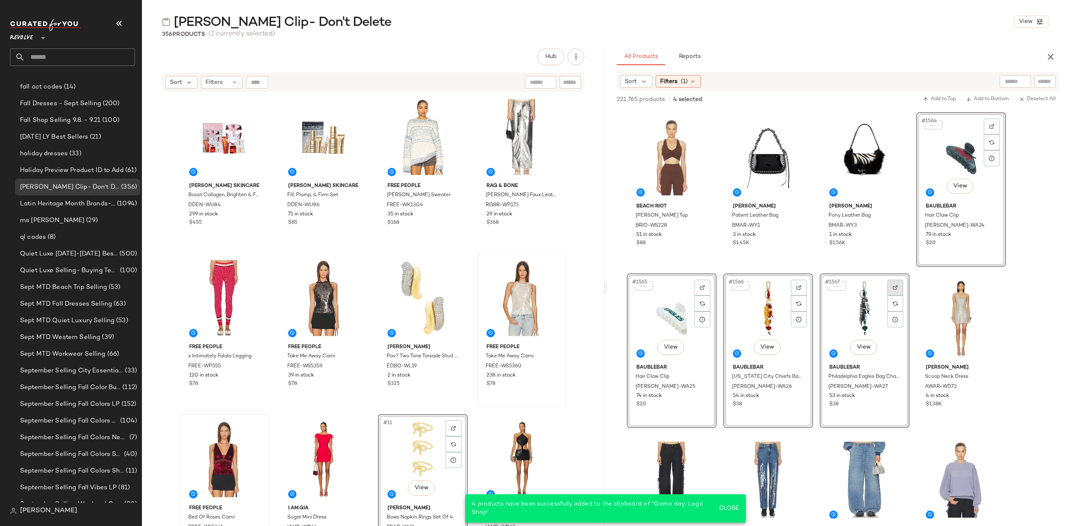
click at [888, 287] on div at bounding box center [896, 288] width 16 height 16
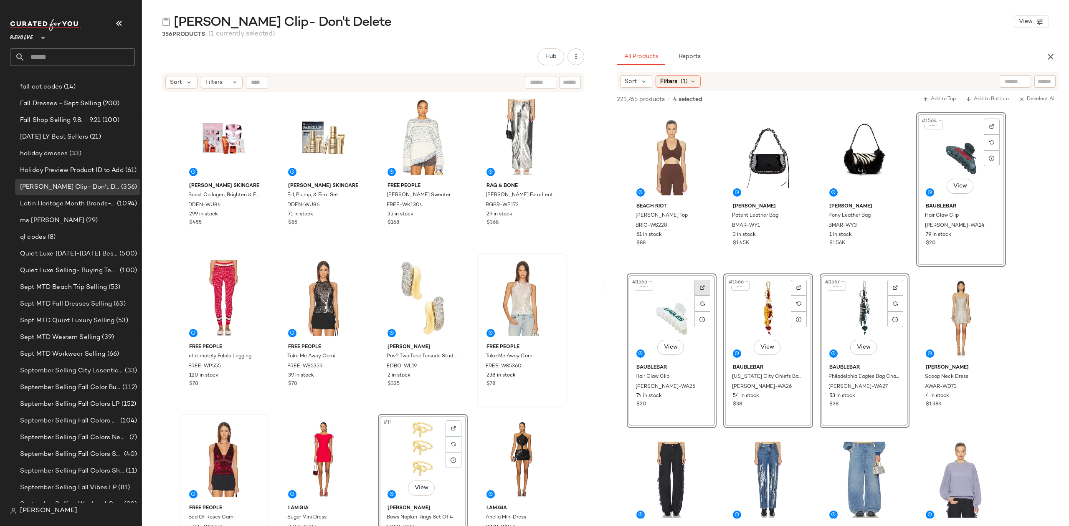
click at [701, 285] on img at bounding box center [702, 287] width 5 height 5
click at [699, 284] on div at bounding box center [703, 288] width 16 height 16
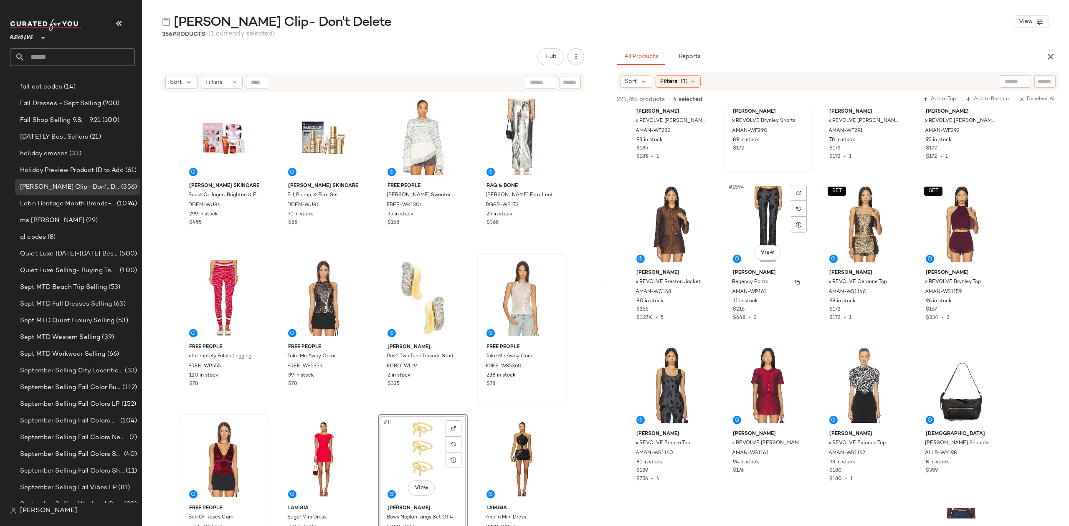
scroll to position [64106, 0]
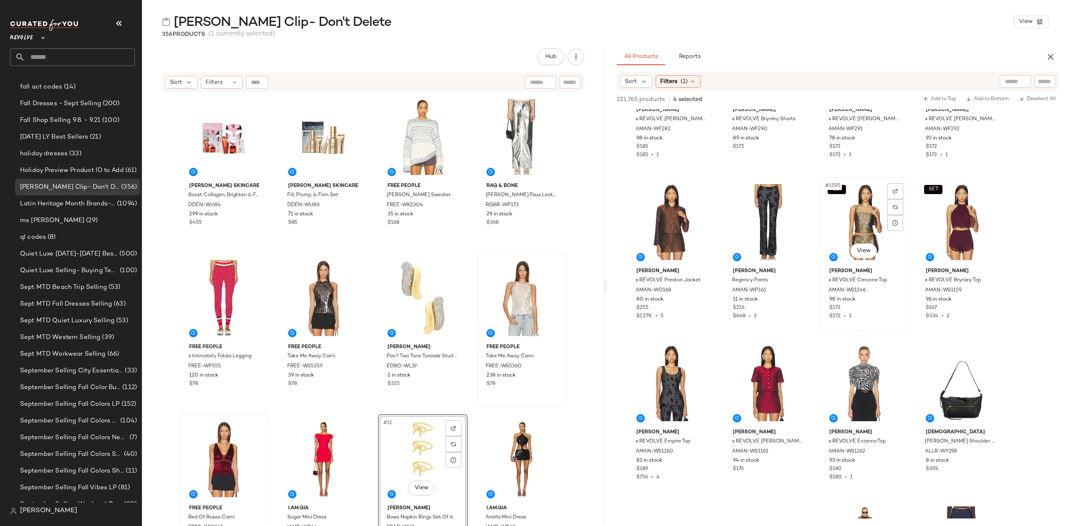
click at [856, 181] on div "SET #1595 View" at bounding box center [865, 222] width 84 height 84
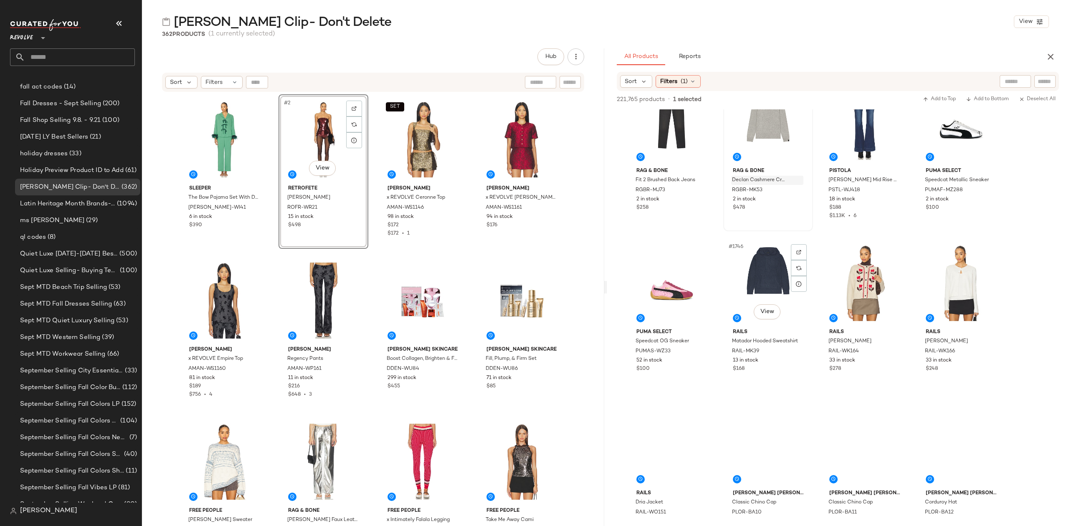
scroll to position [70178, 0]
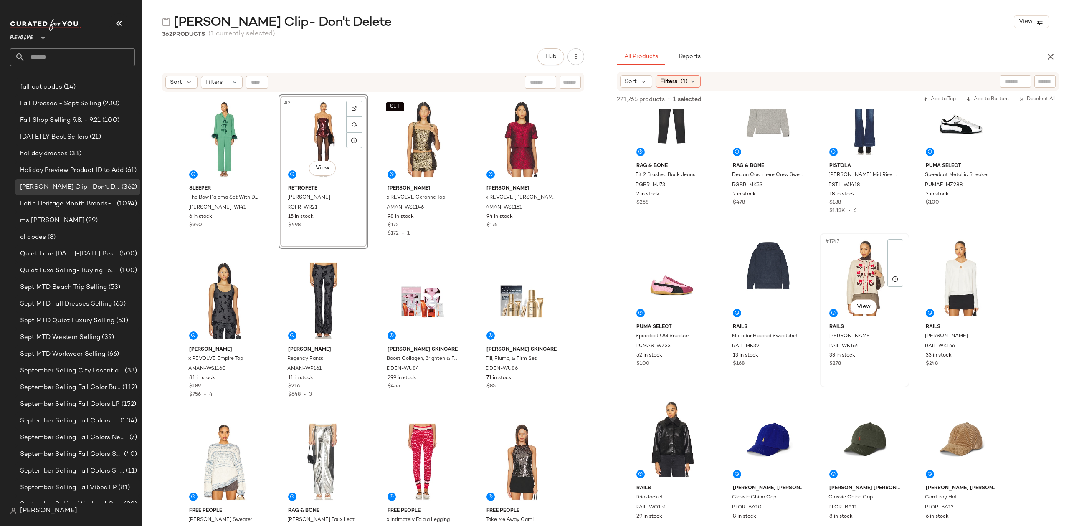
click at [884, 258] on div "#1747 View" at bounding box center [865, 278] width 84 height 84
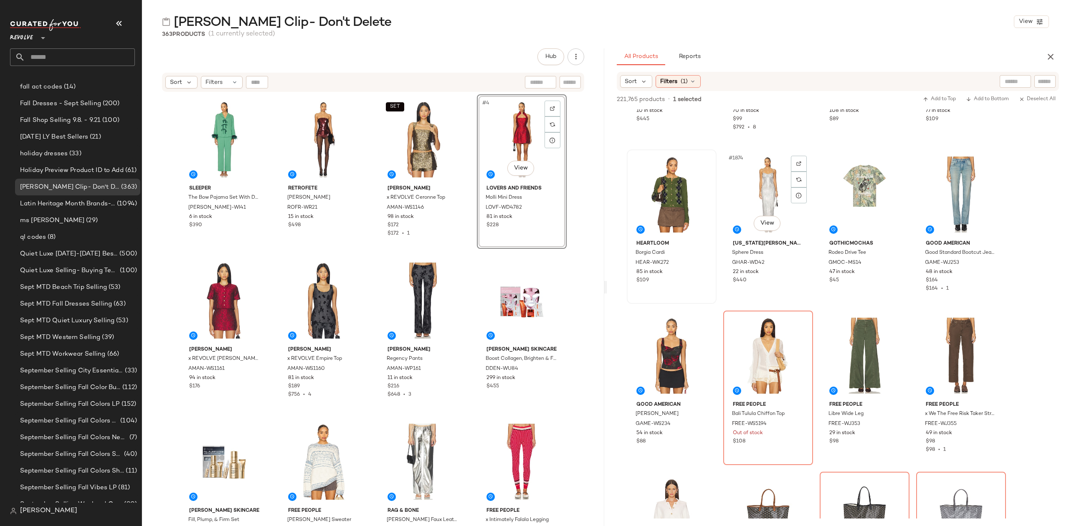
scroll to position [75413, 0]
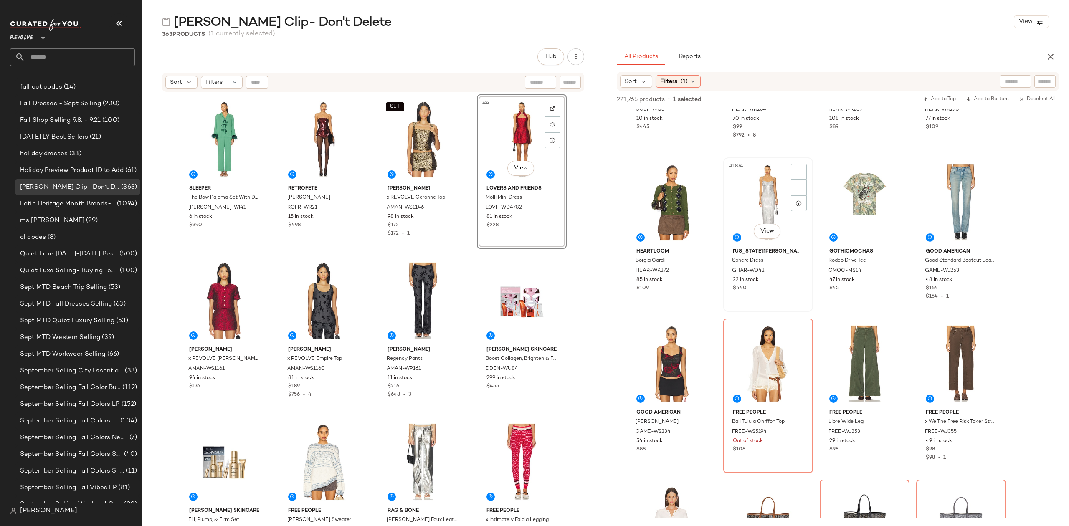
click at [757, 185] on div "#1874 View" at bounding box center [768, 202] width 84 height 84
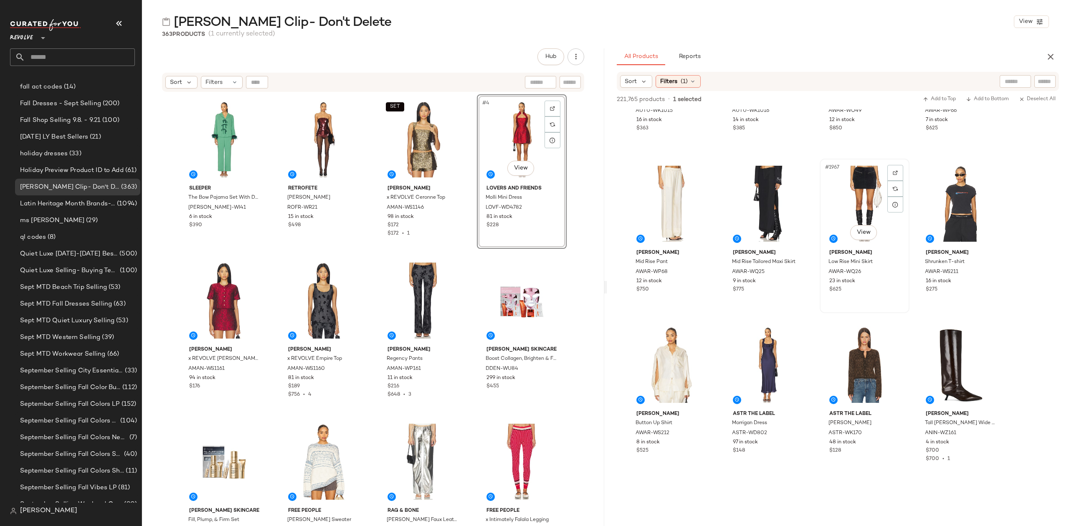
scroll to position [79200, 0]
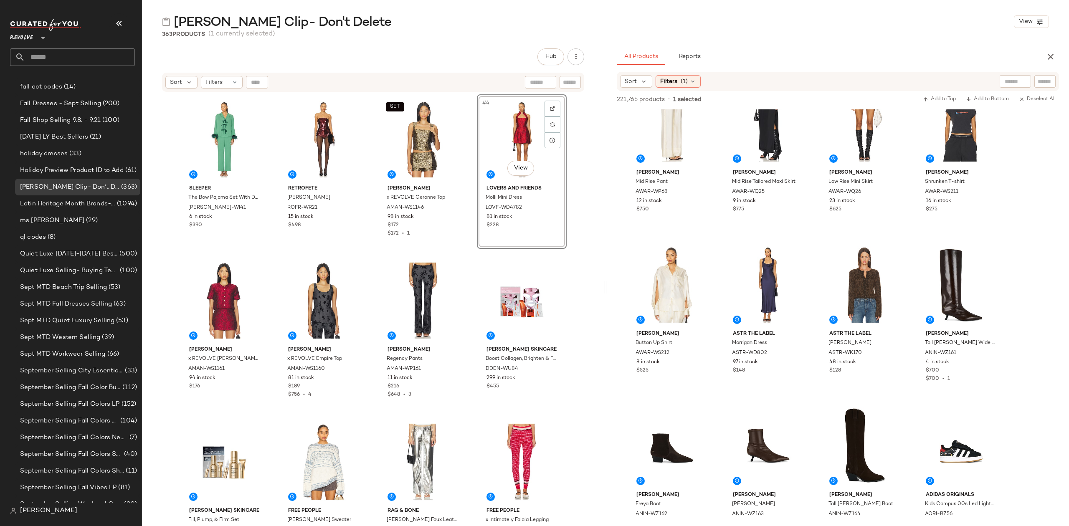
click at [753, 276] on div "#1970 View" at bounding box center [768, 285] width 84 height 84
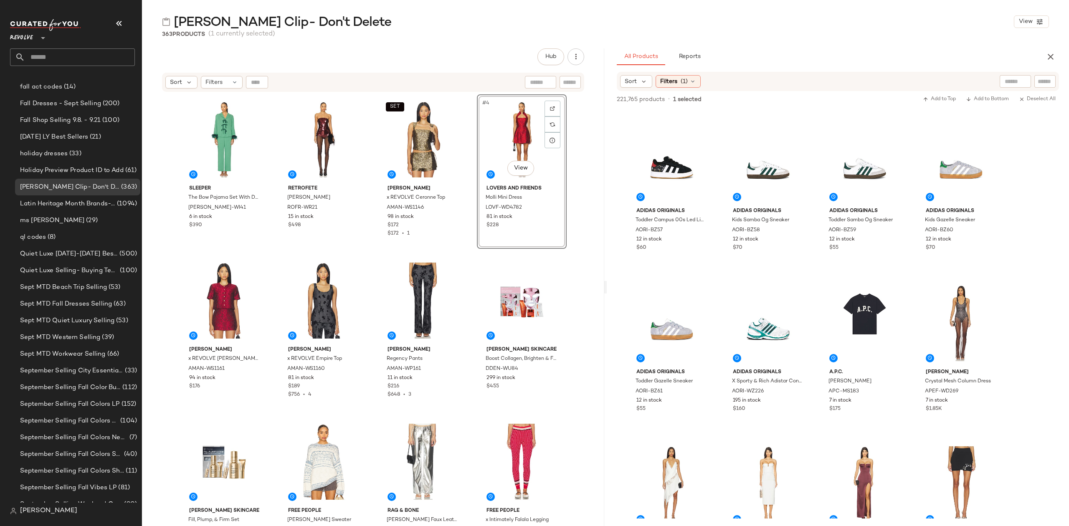
scroll to position [79646, 0]
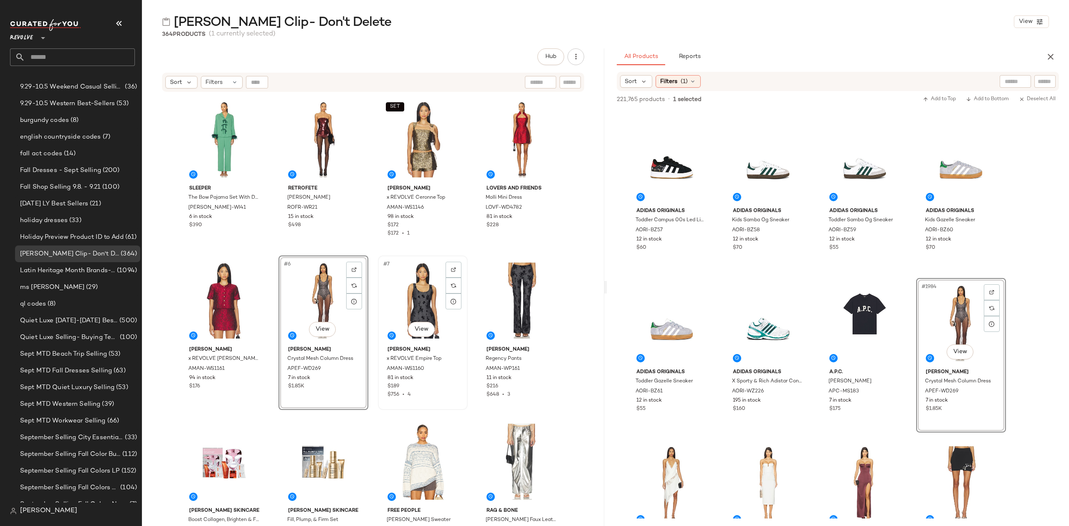
click at [389, 283] on div "#7 View" at bounding box center [423, 301] width 84 height 84
